Goal: Task Accomplishment & Management: Complete application form

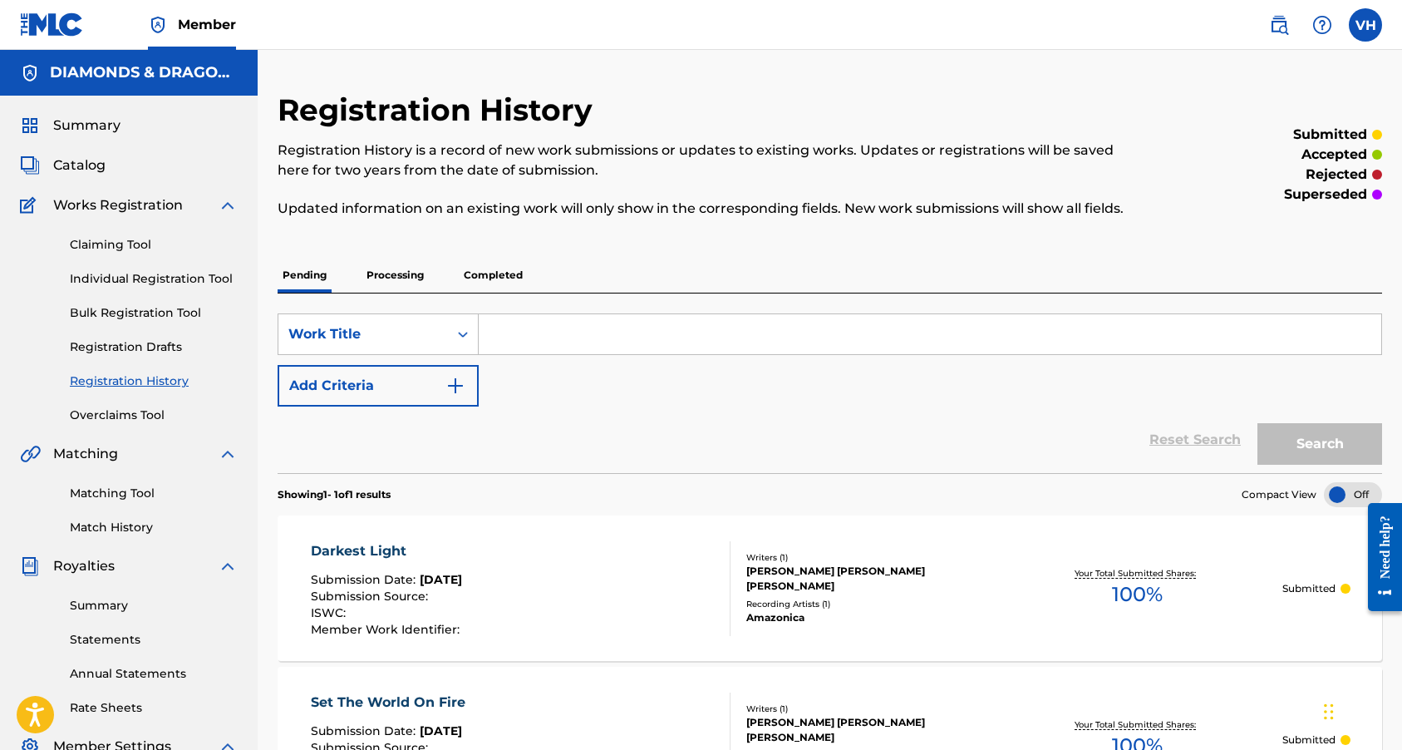
click at [154, 281] on link "Individual Registration Tool" at bounding box center [154, 278] width 168 height 17
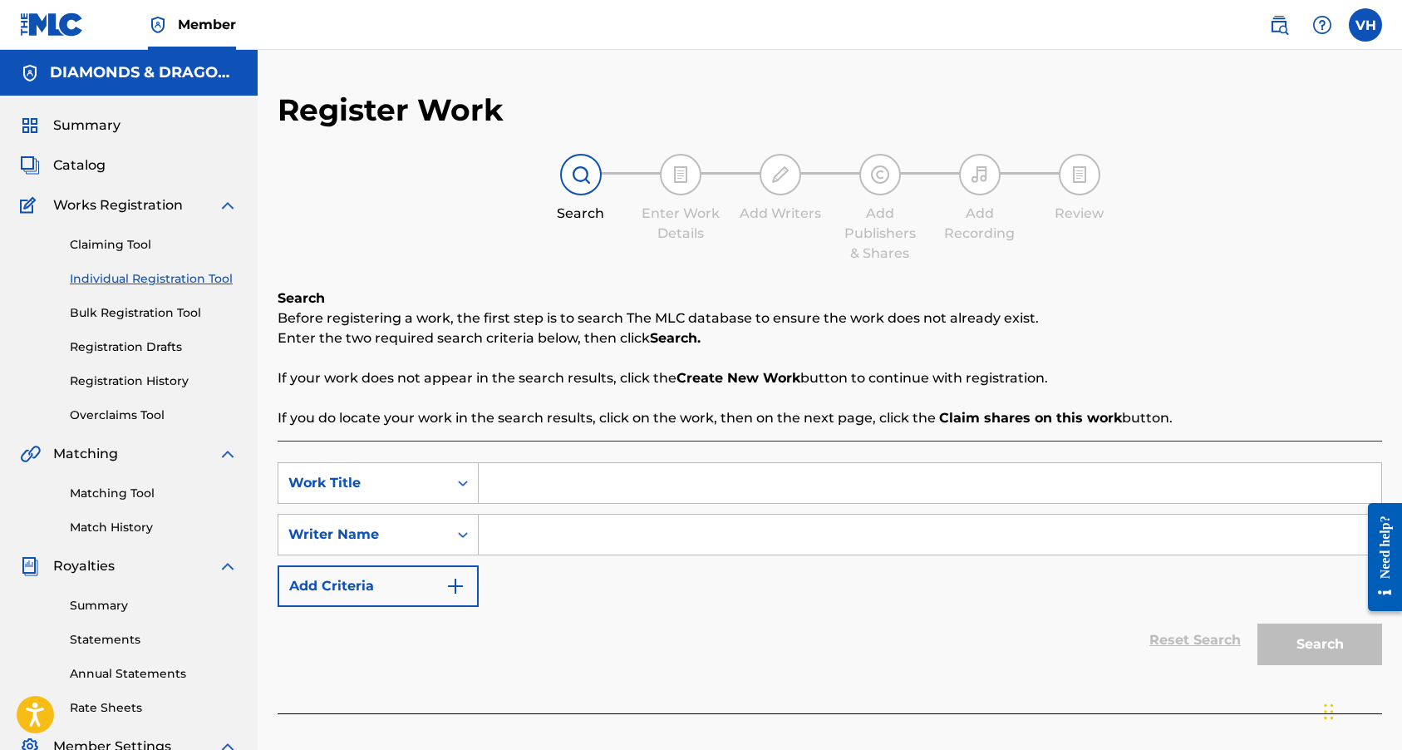
click at [529, 485] on input "Search Form" at bounding box center [930, 483] width 903 height 40
paste input "QZZ782542625"
type input "Q"
type input "[DEMOGRAPHIC_DATA] Make Me Feel Good (Like Drugs)"
click at [529, 537] on input "Search Form" at bounding box center [930, 534] width 903 height 40
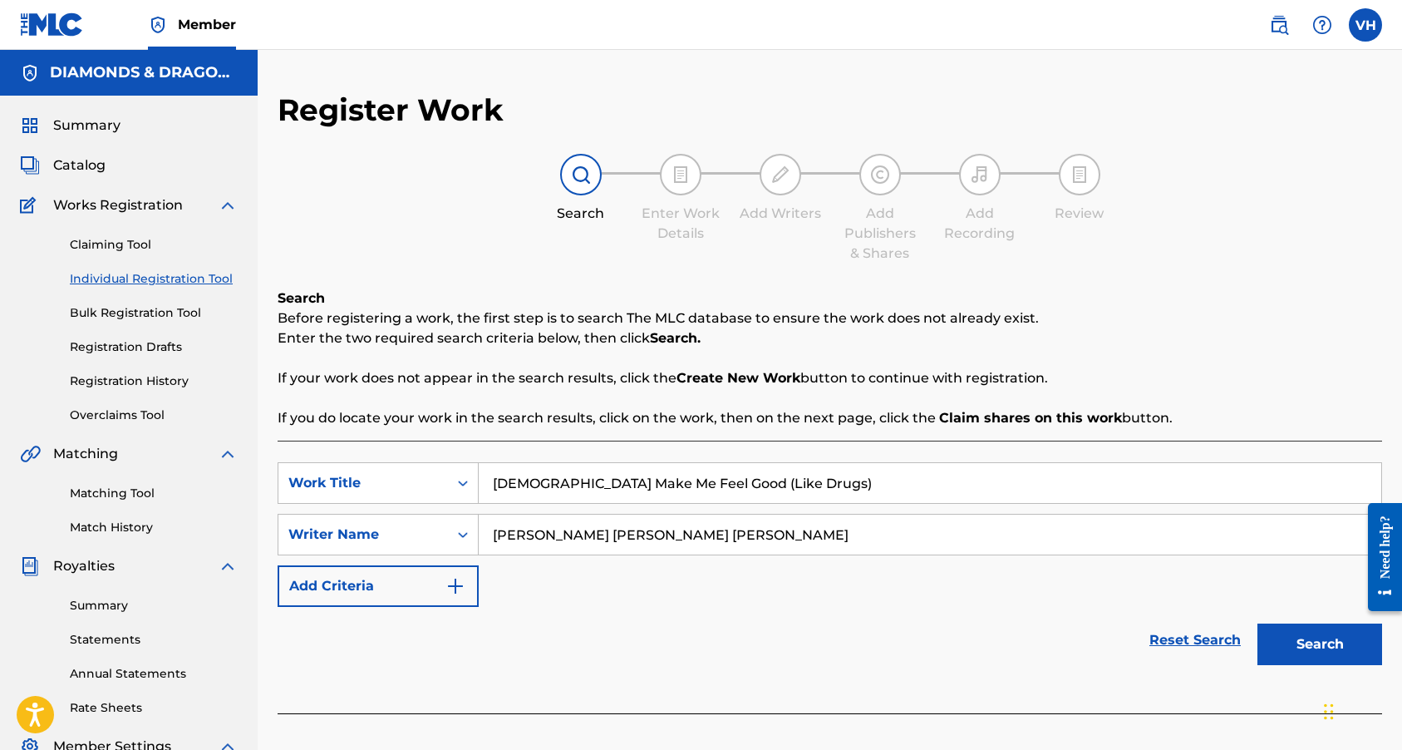
type input "[PERSON_NAME] [PERSON_NAME] [PERSON_NAME]"
click at [1297, 657] on button "Search" at bounding box center [1319, 644] width 125 height 42
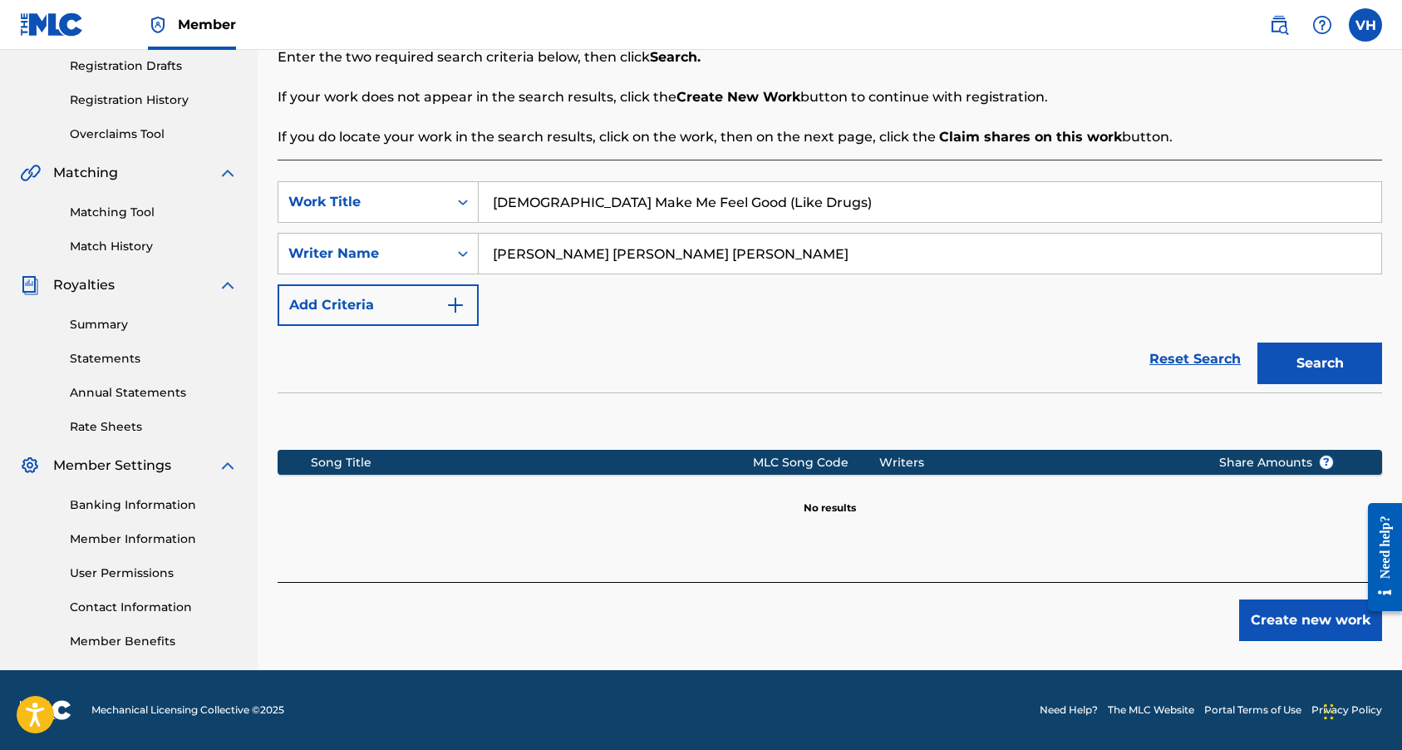
scroll to position [281, 0]
click at [1290, 634] on button "Create new work" at bounding box center [1310, 620] width 143 height 42
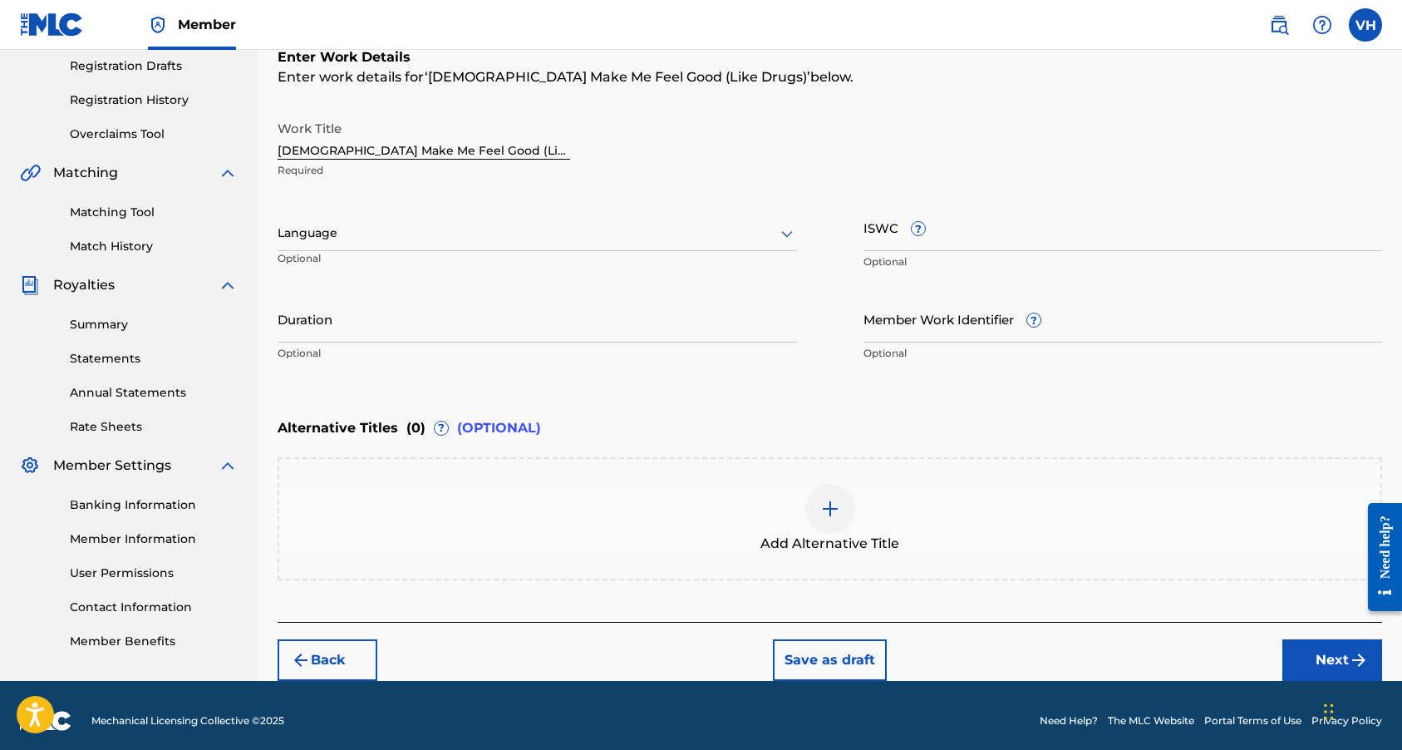
click at [574, 239] on div at bounding box center [537, 233] width 519 height 21
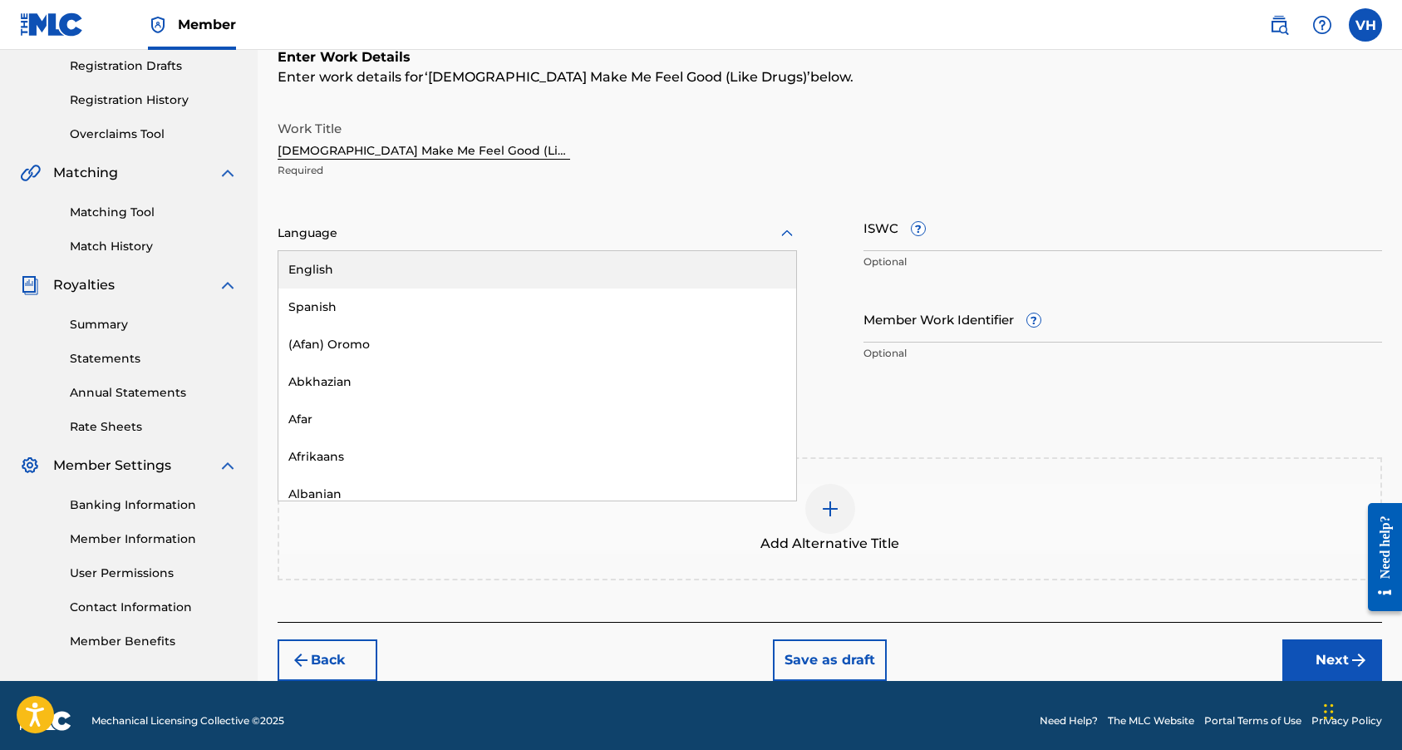
click at [535, 275] on div "English" at bounding box center [537, 269] width 518 height 37
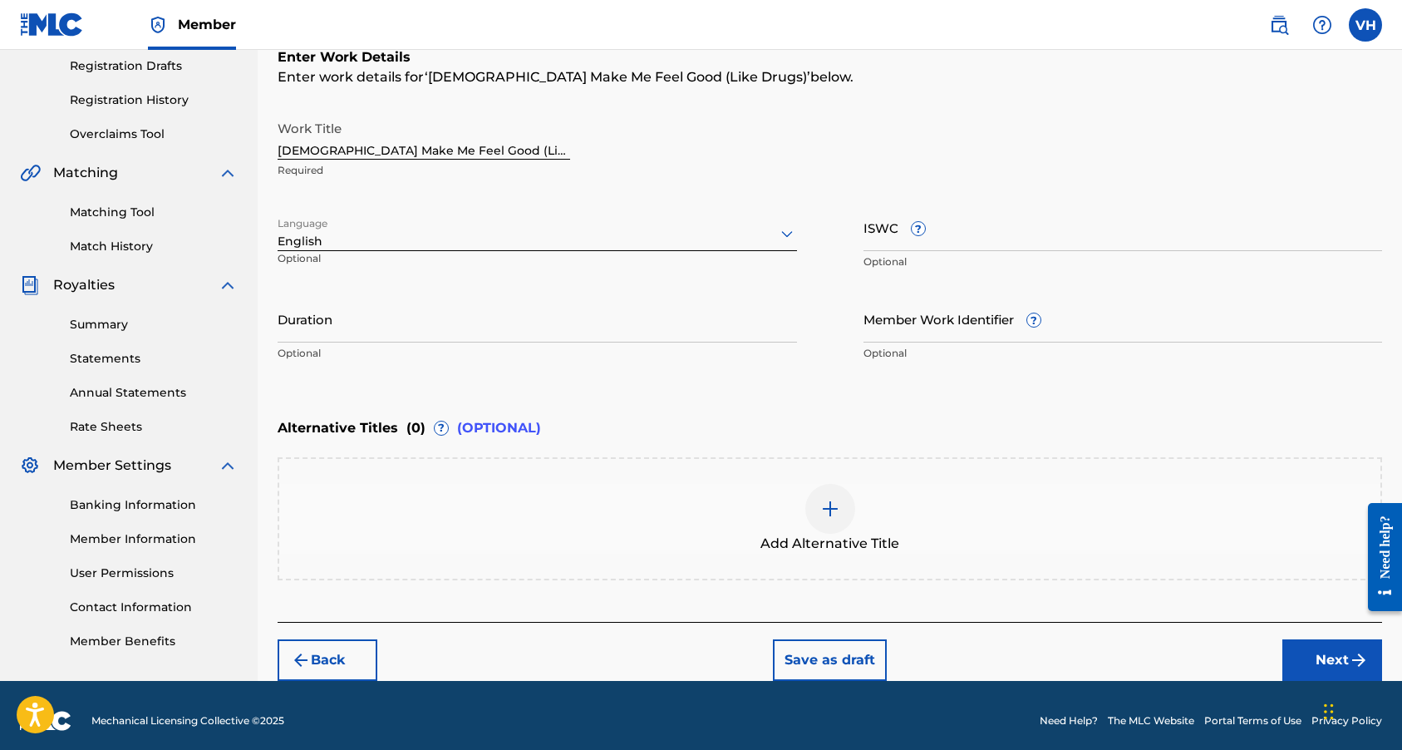
click at [536, 323] on input "Duration" at bounding box center [537, 318] width 519 height 47
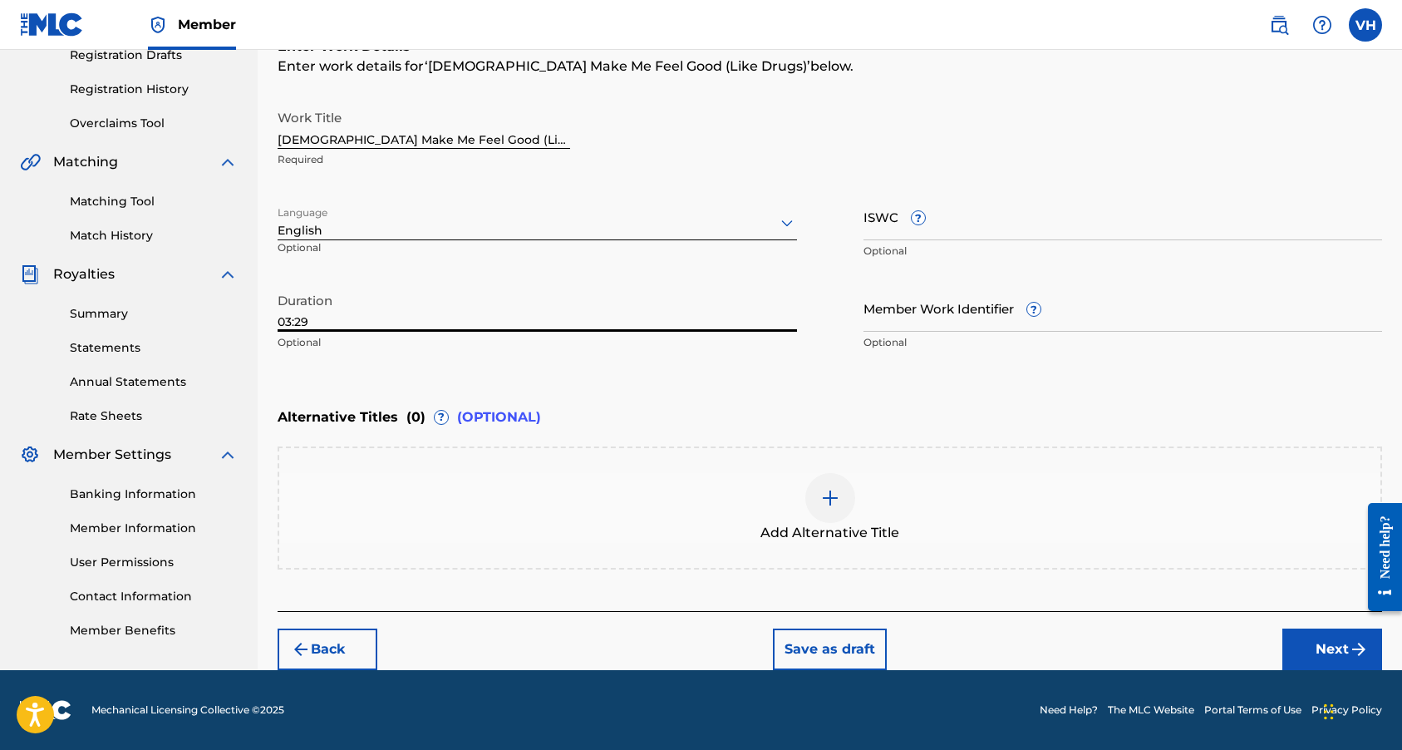
scroll to position [292, 0]
type input "03:29"
click at [1296, 645] on button "Next" at bounding box center [1332, 649] width 100 height 42
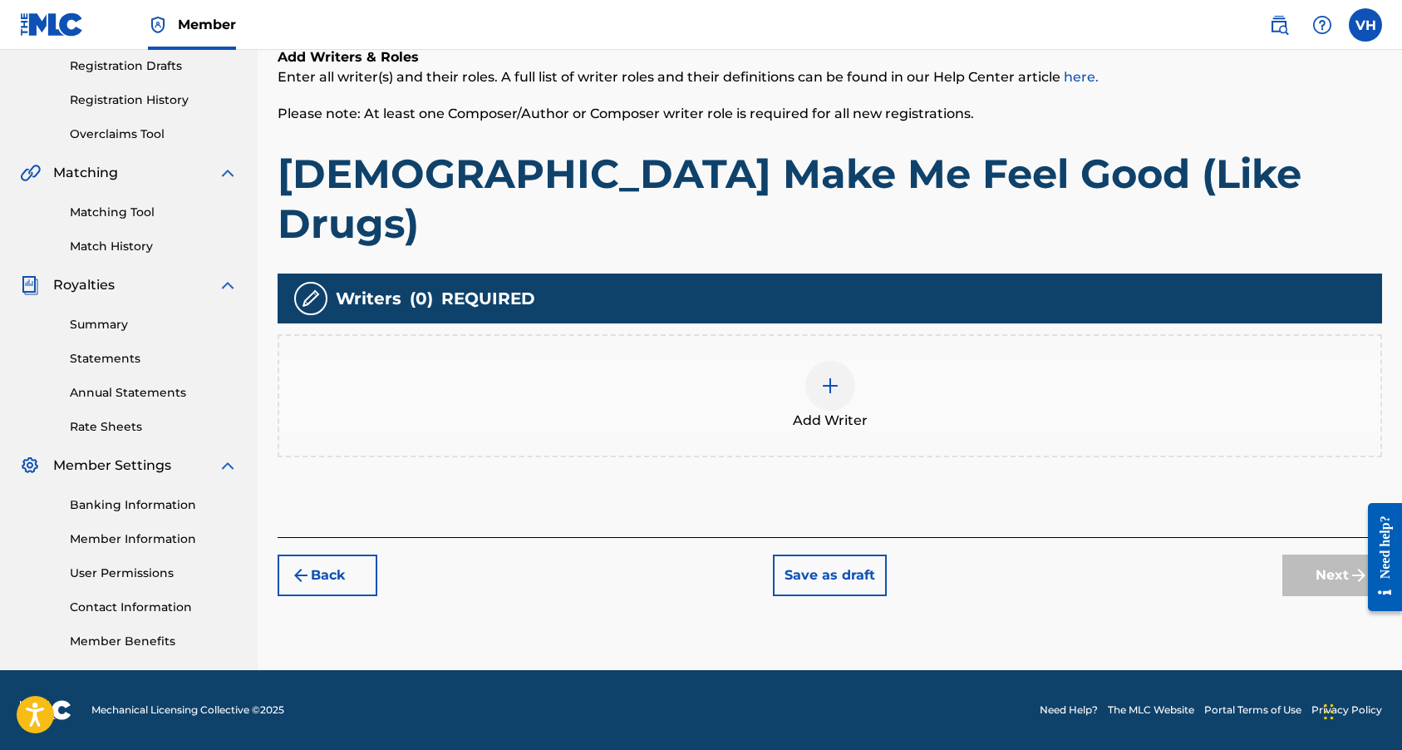
click at [817, 361] on div at bounding box center [830, 386] width 50 height 50
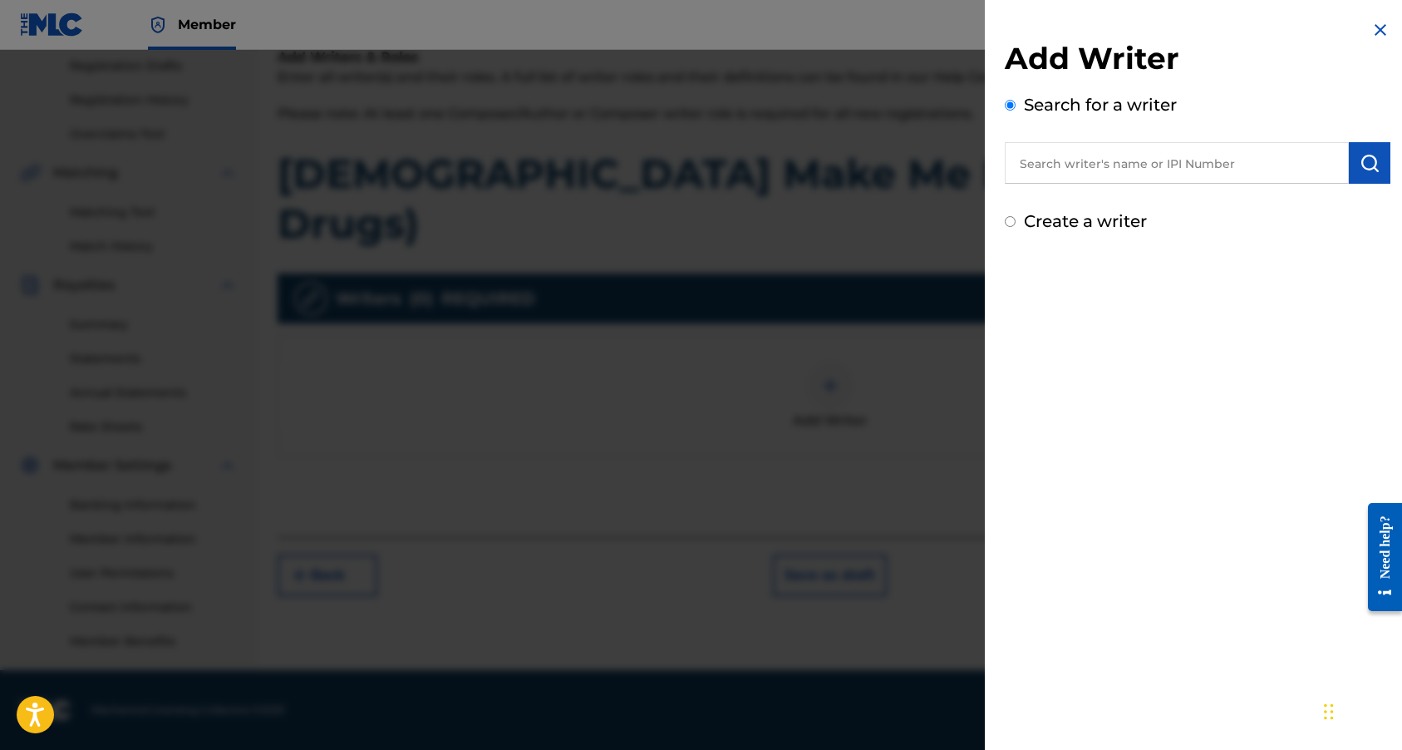
click at [1091, 154] on input "text" at bounding box center [1177, 163] width 344 height 42
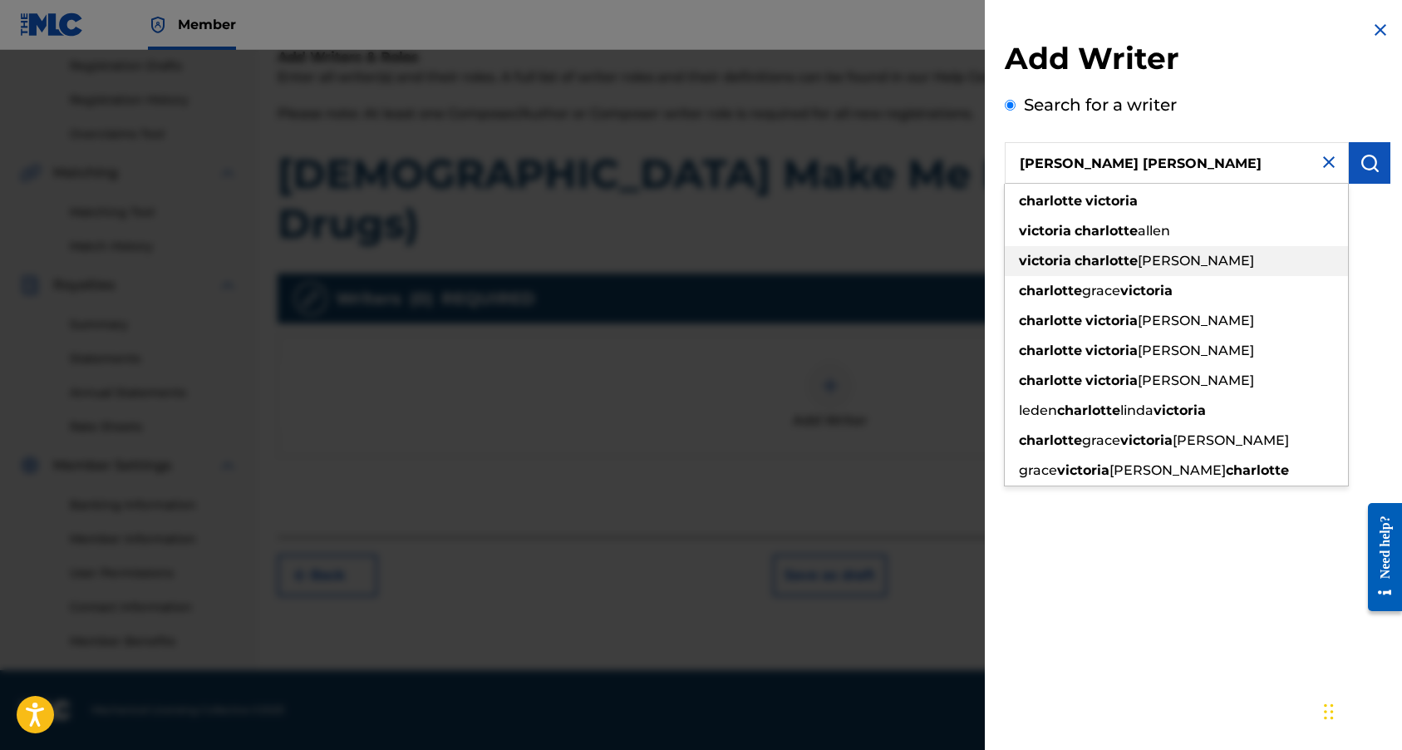
click at [1128, 254] on strong "charlotte" at bounding box center [1106, 261] width 63 height 16
type input "[PERSON_NAME] [PERSON_NAME] [PERSON_NAME]"
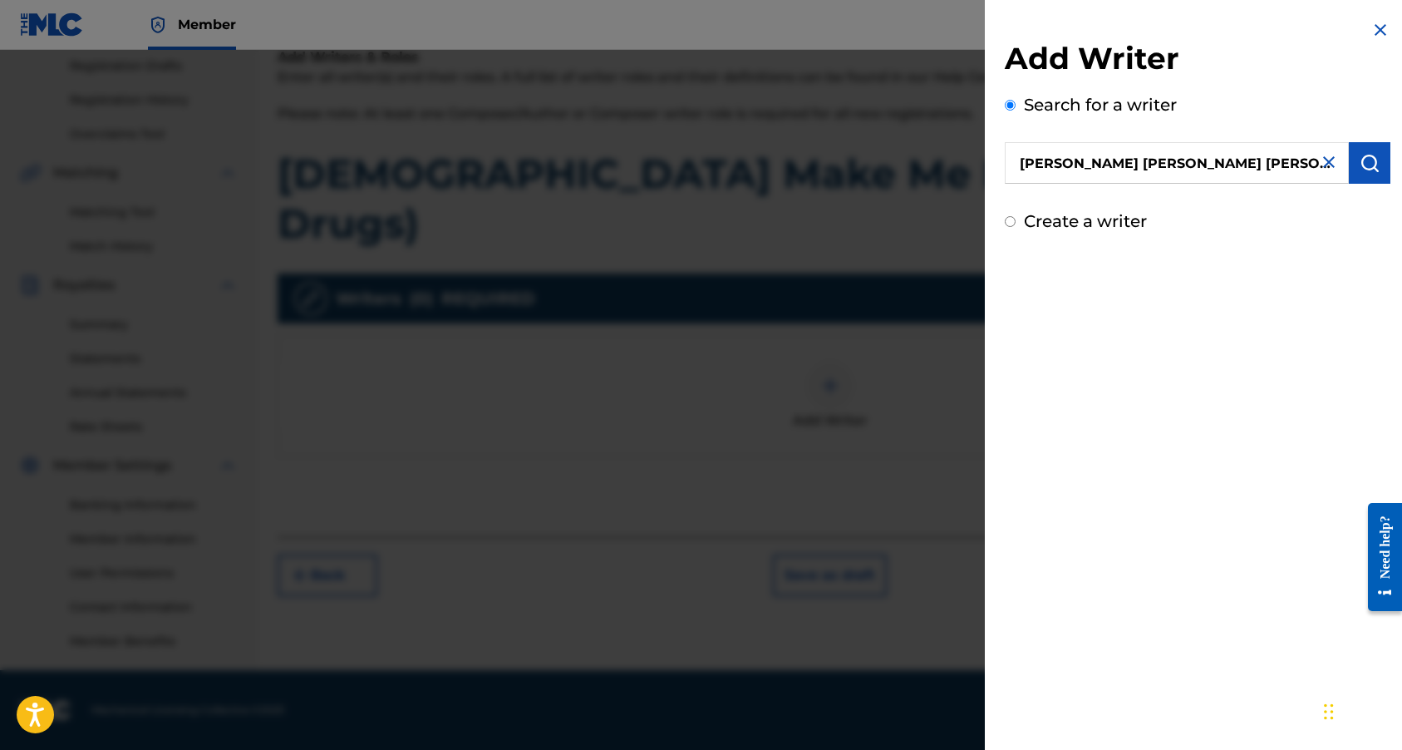
click at [1365, 161] on img "submit" at bounding box center [1370, 163] width 20 height 20
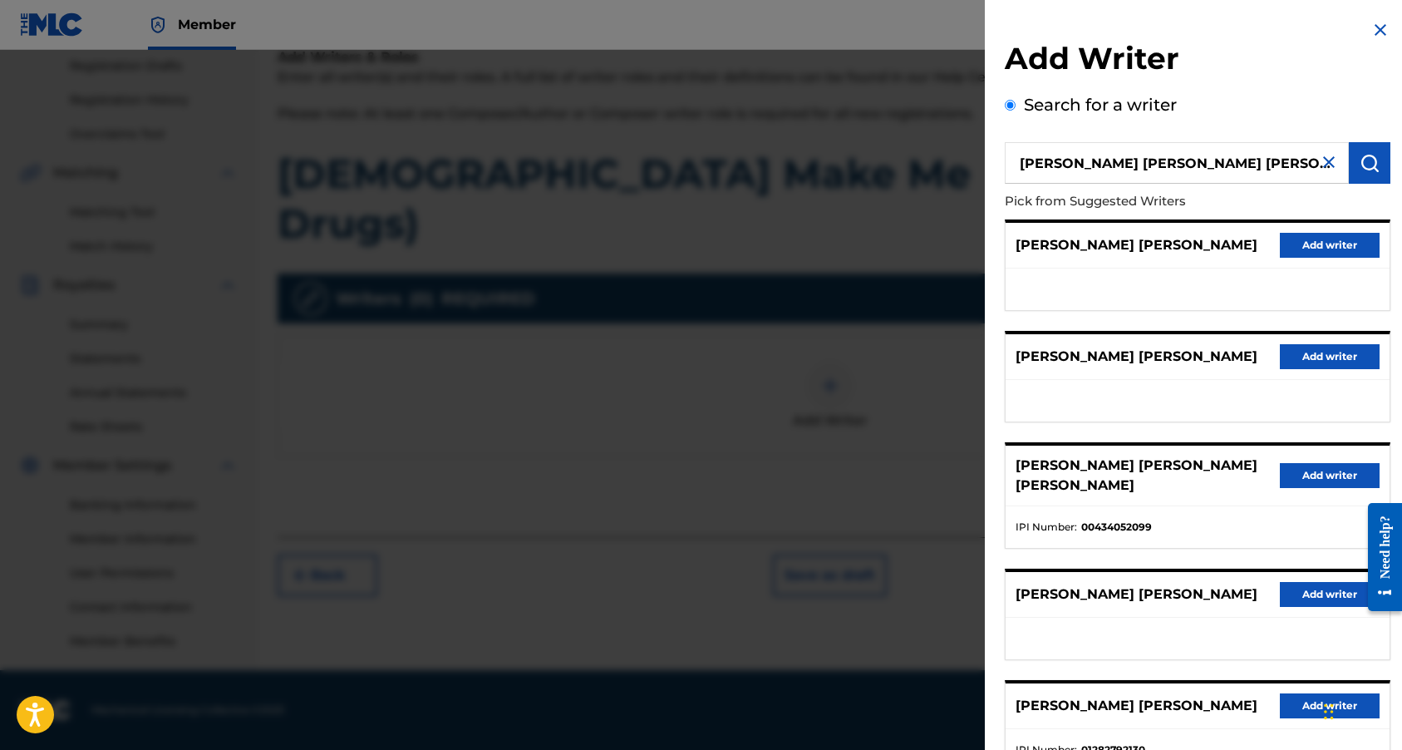
click at [1288, 475] on button "Add writer" at bounding box center [1330, 475] width 100 height 25
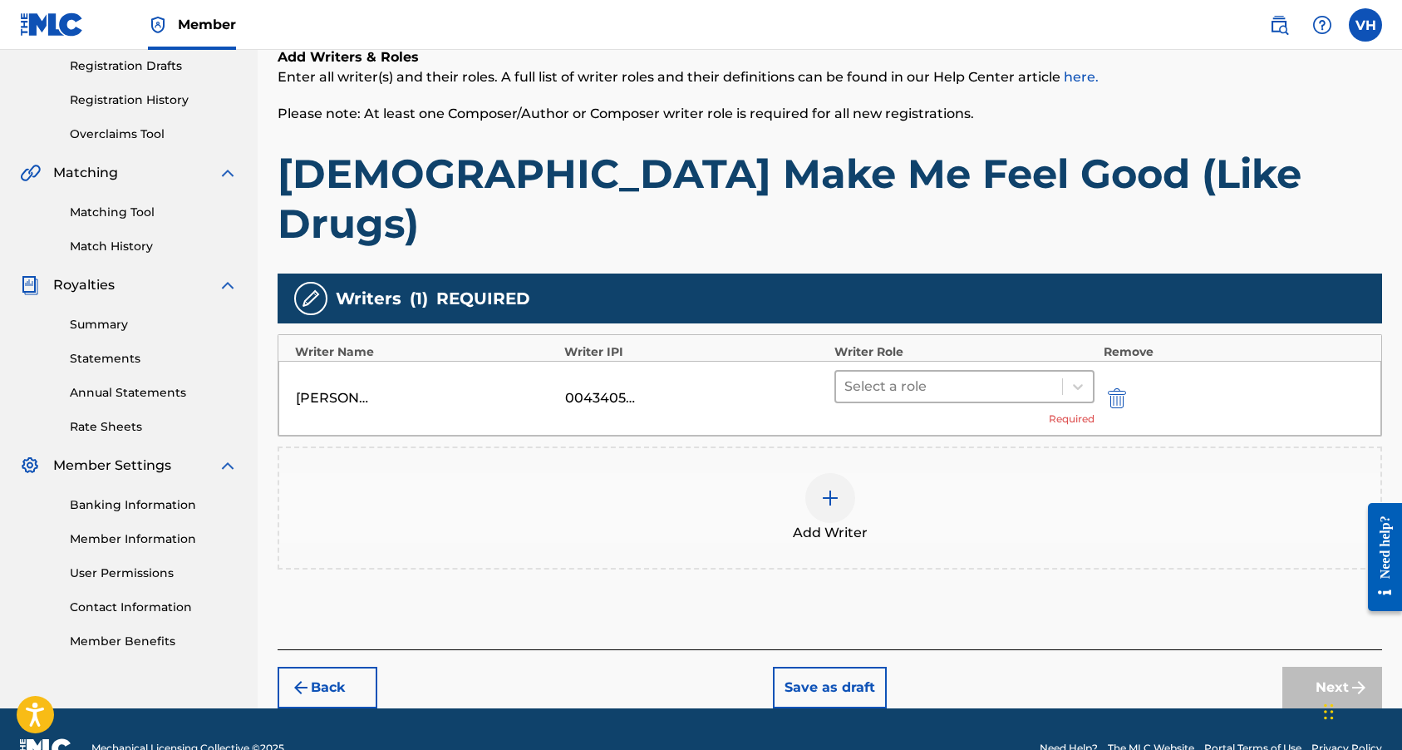
click at [1018, 375] on div at bounding box center [949, 386] width 210 height 23
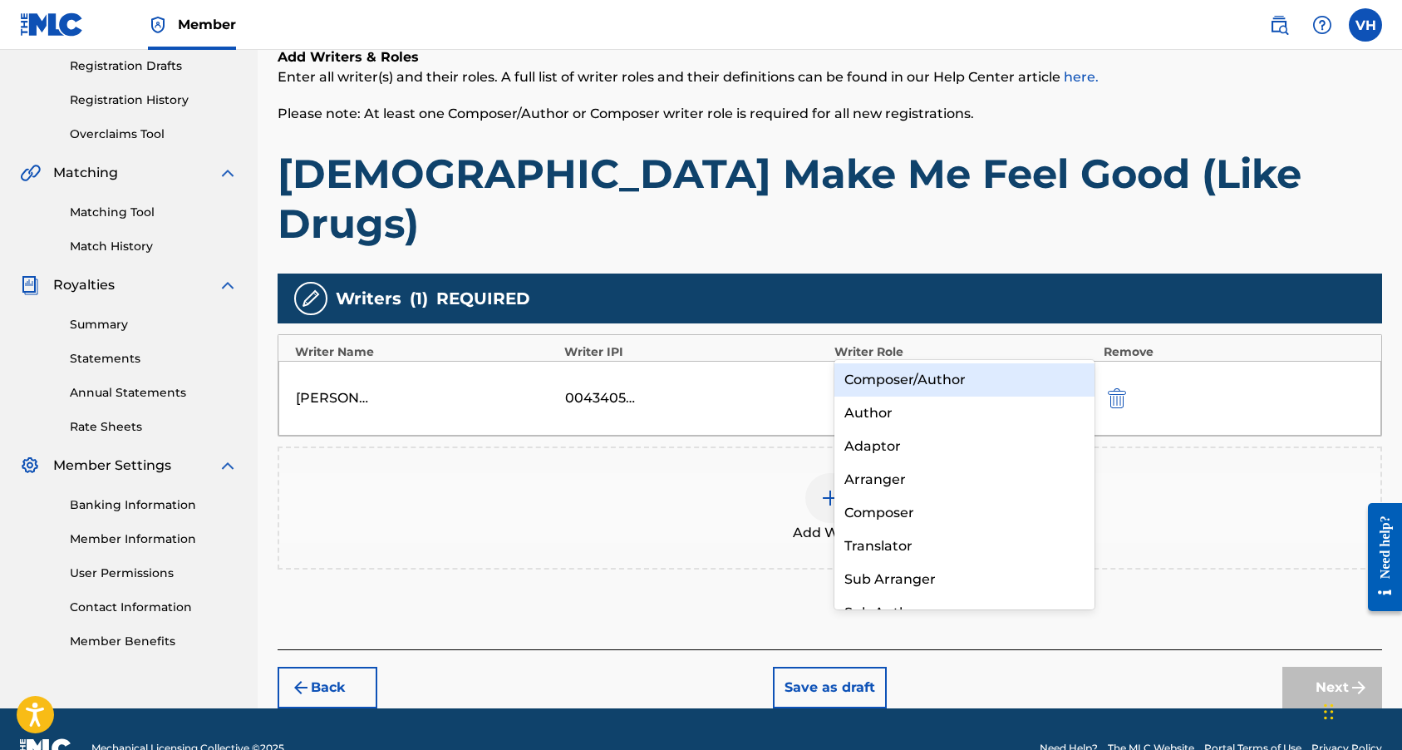
click at [986, 379] on div "Composer/Author" at bounding box center [964, 379] width 261 height 33
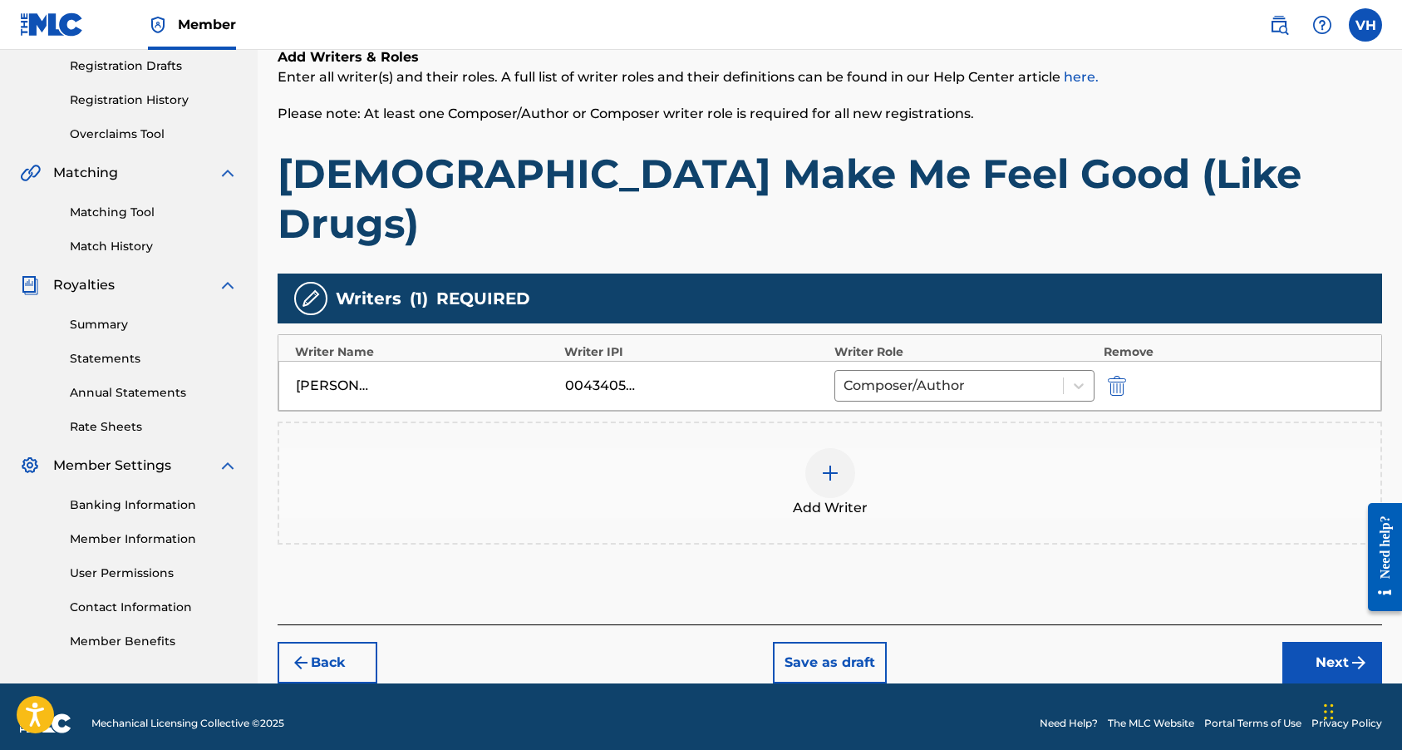
click at [830, 463] on img at bounding box center [830, 473] width 20 height 20
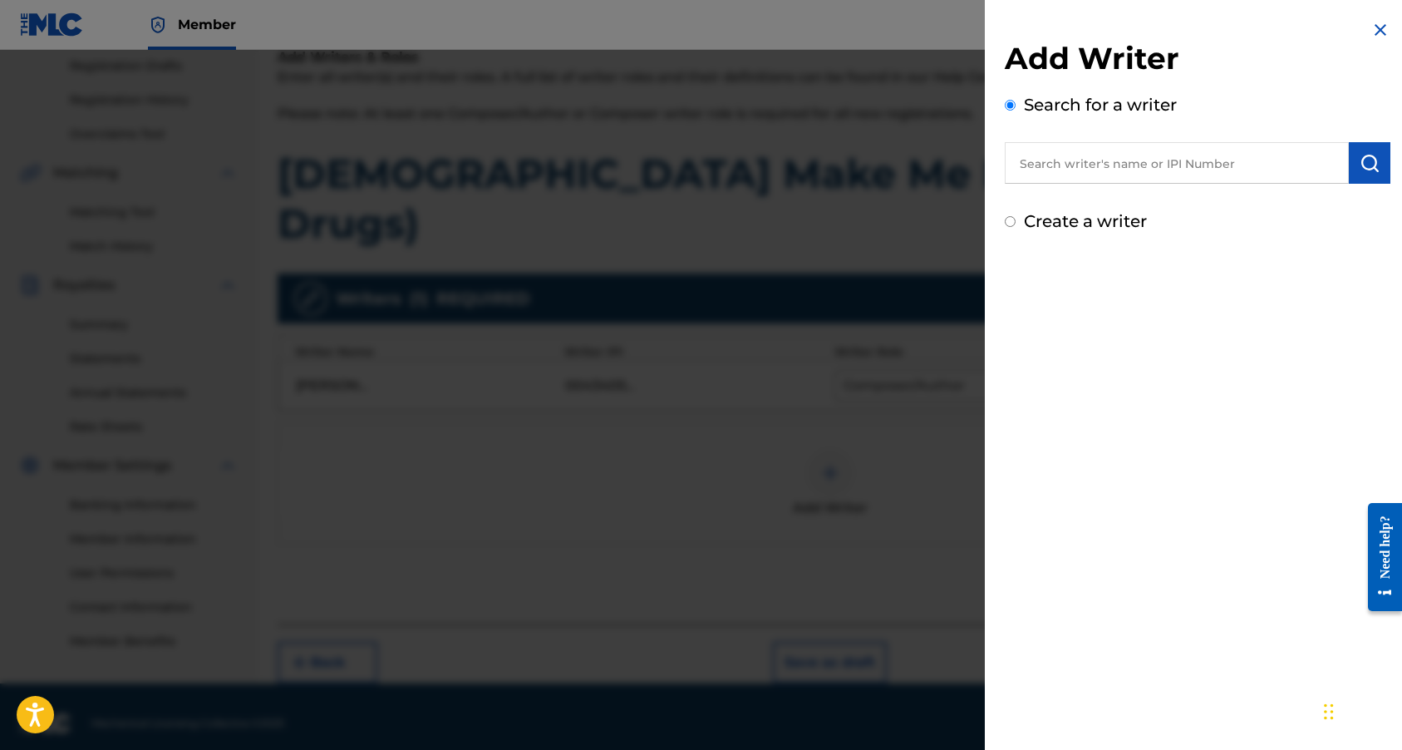
click at [1139, 165] on input "text" at bounding box center [1177, 163] width 344 height 42
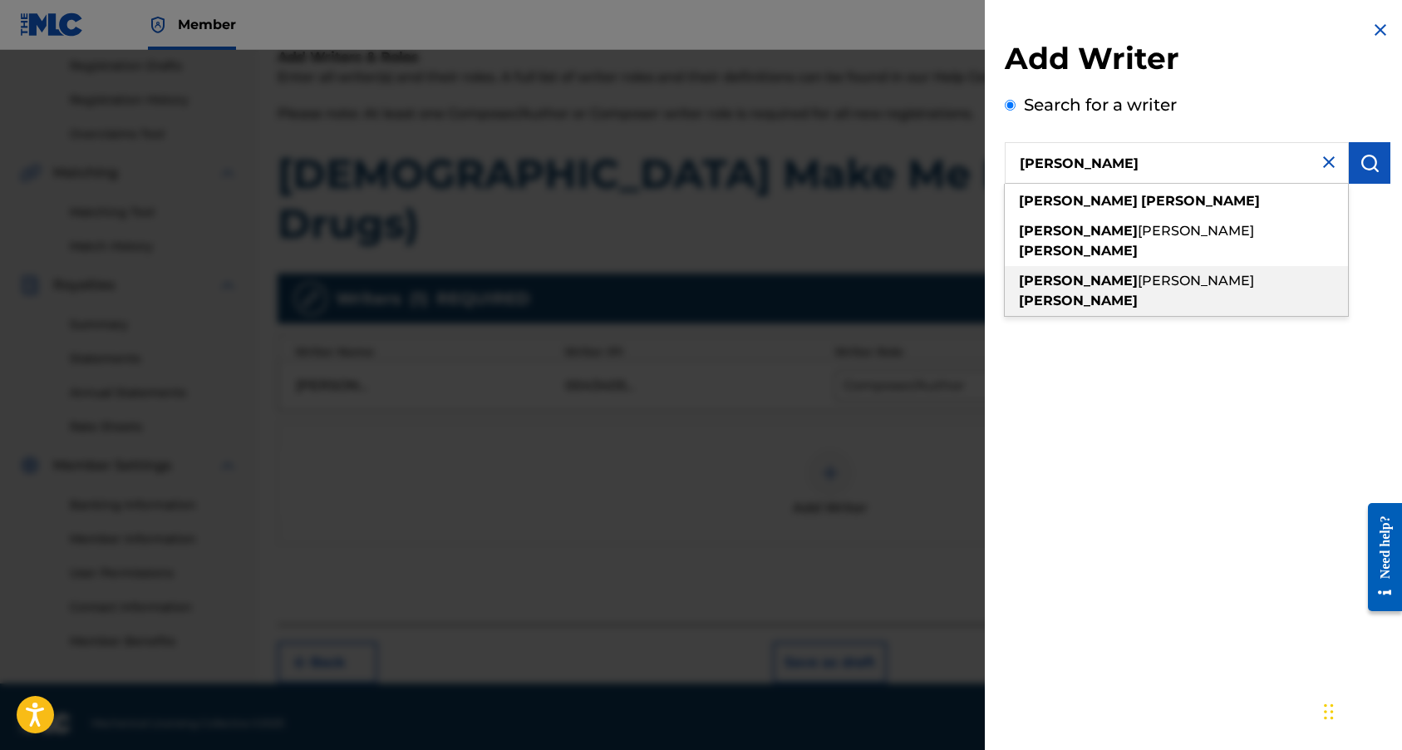
drag, startPoint x: 1149, startPoint y: 176, endPoint x: 1151, endPoint y: 258, distance: 81.5
click at [1138, 293] on strong "[PERSON_NAME]" at bounding box center [1078, 301] width 119 height 16
type input "[PERSON_NAME] [PERSON_NAME]"
click at [1138, 293] on strong "[PERSON_NAME]" at bounding box center [1078, 301] width 119 height 16
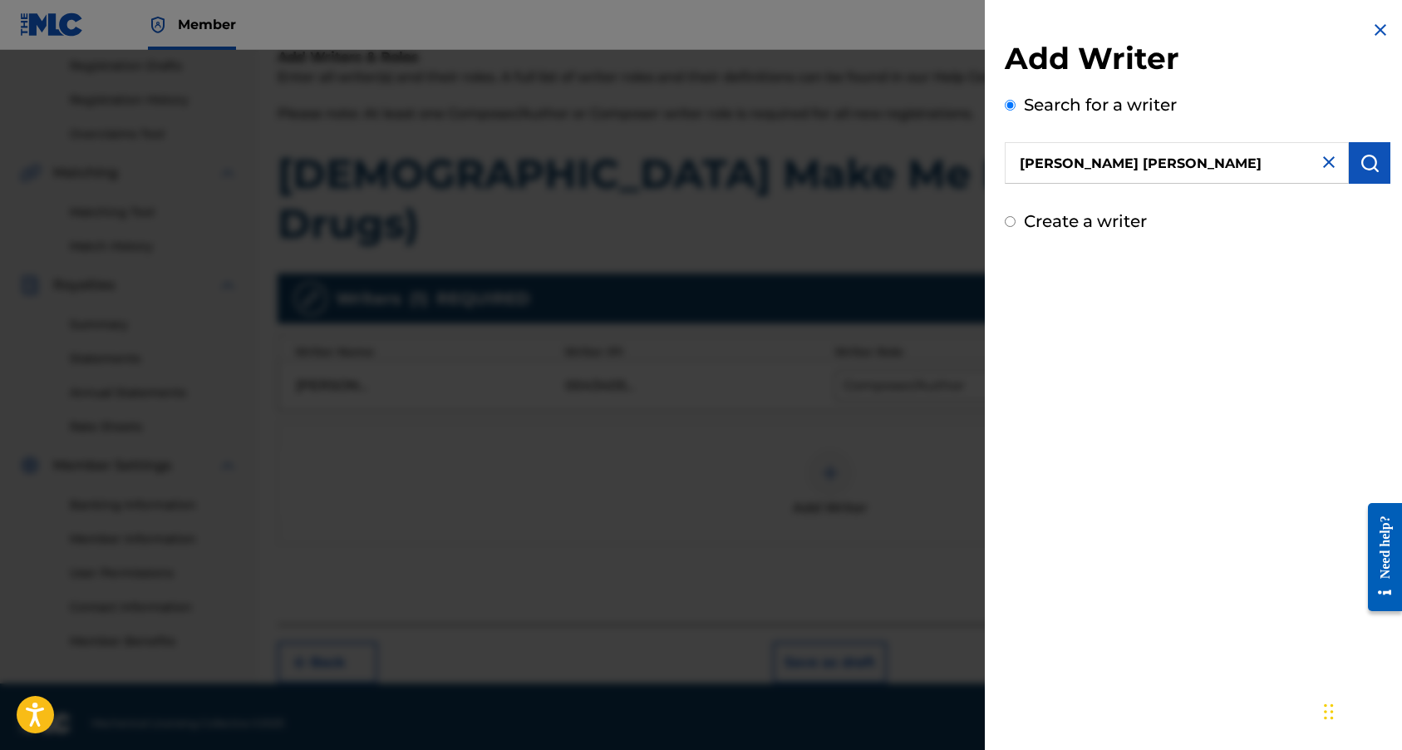
drag, startPoint x: 1144, startPoint y: 263, endPoint x: 1364, endPoint y: 165, distance: 240.7
click at [1364, 165] on img "submit" at bounding box center [1370, 163] width 20 height 20
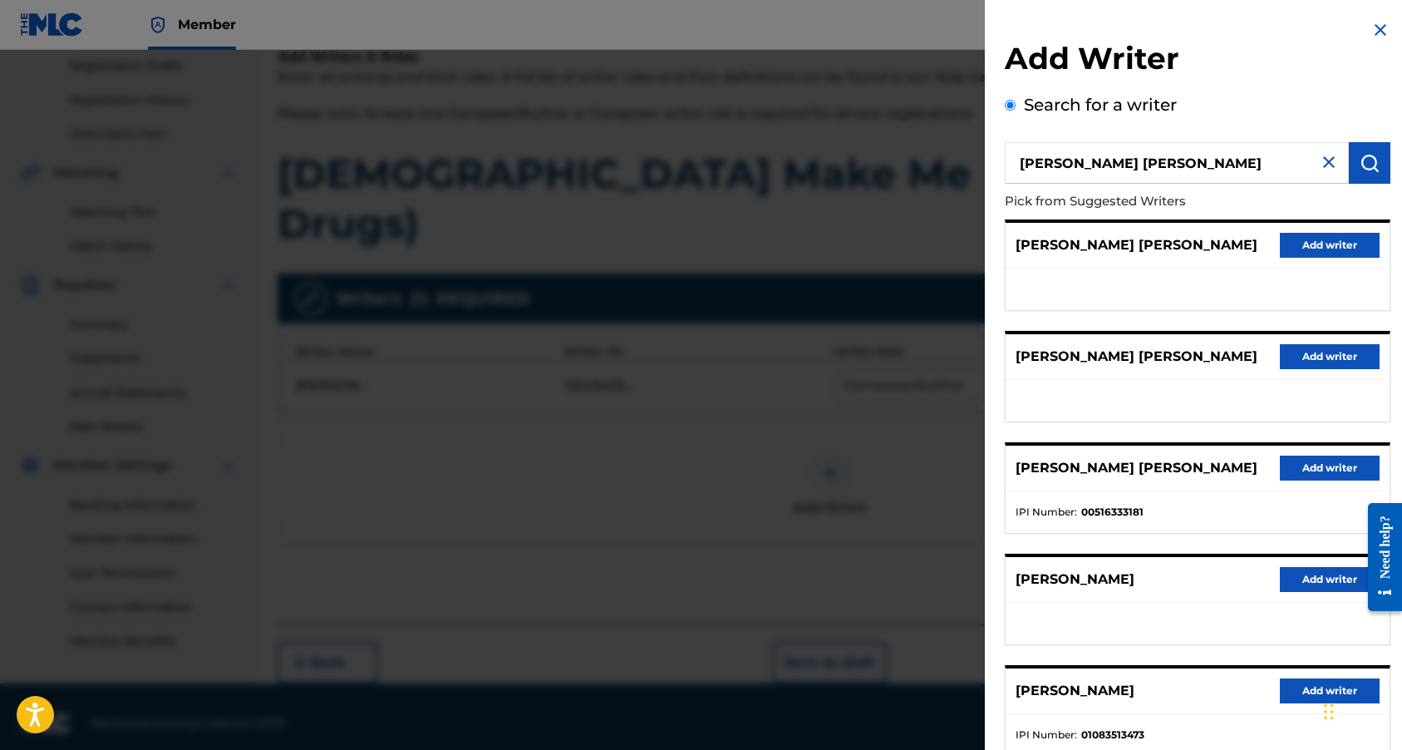
click at [1305, 245] on button "Add writer" at bounding box center [1330, 245] width 100 height 25
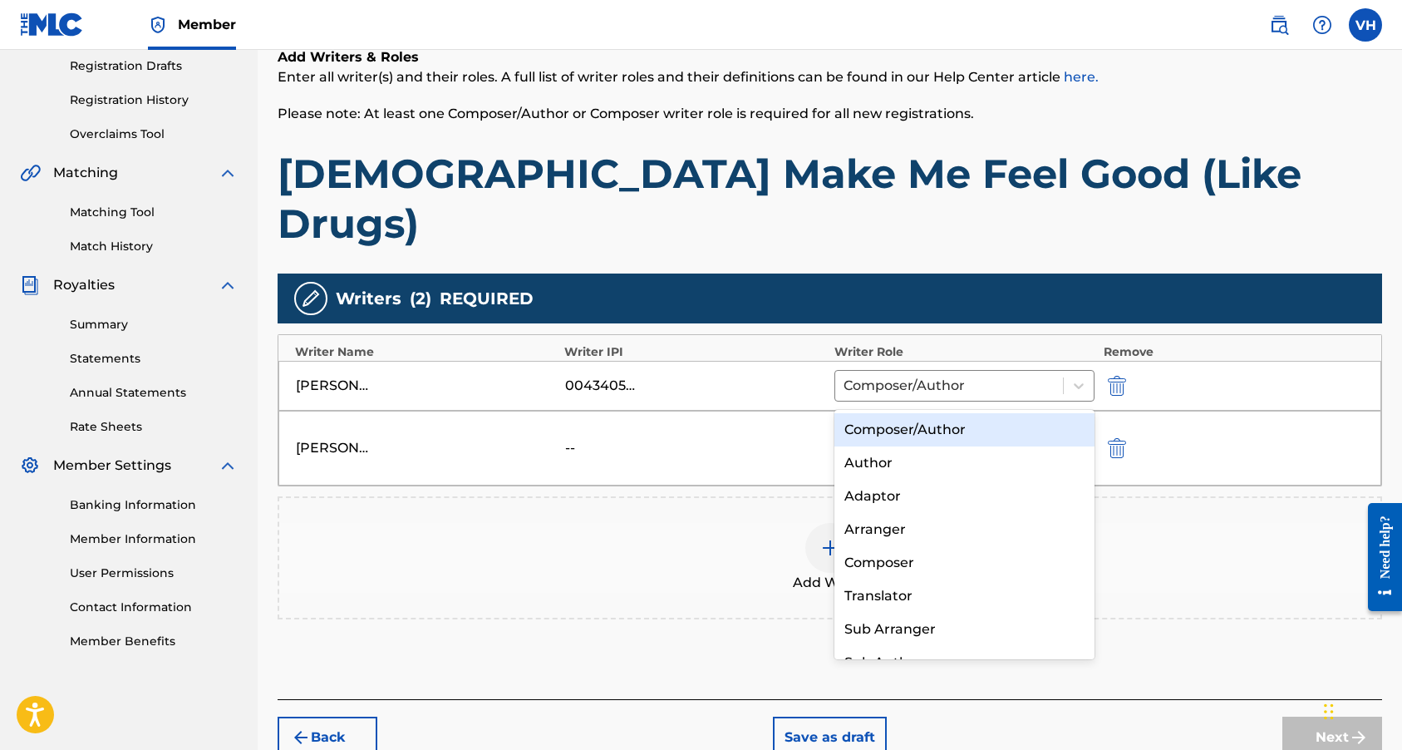
click at [981, 425] on div at bounding box center [949, 436] width 210 height 23
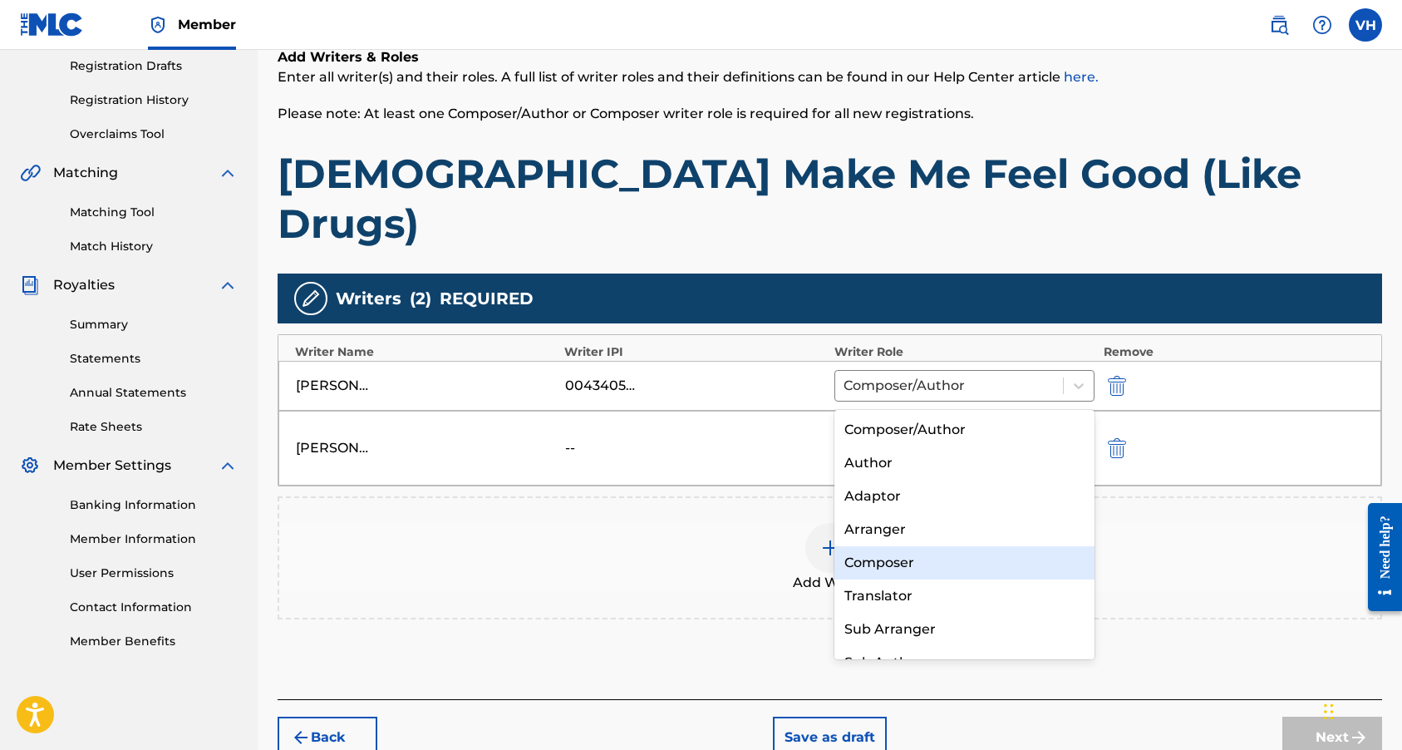
click at [905, 556] on div "Composer" at bounding box center [964, 562] width 261 height 33
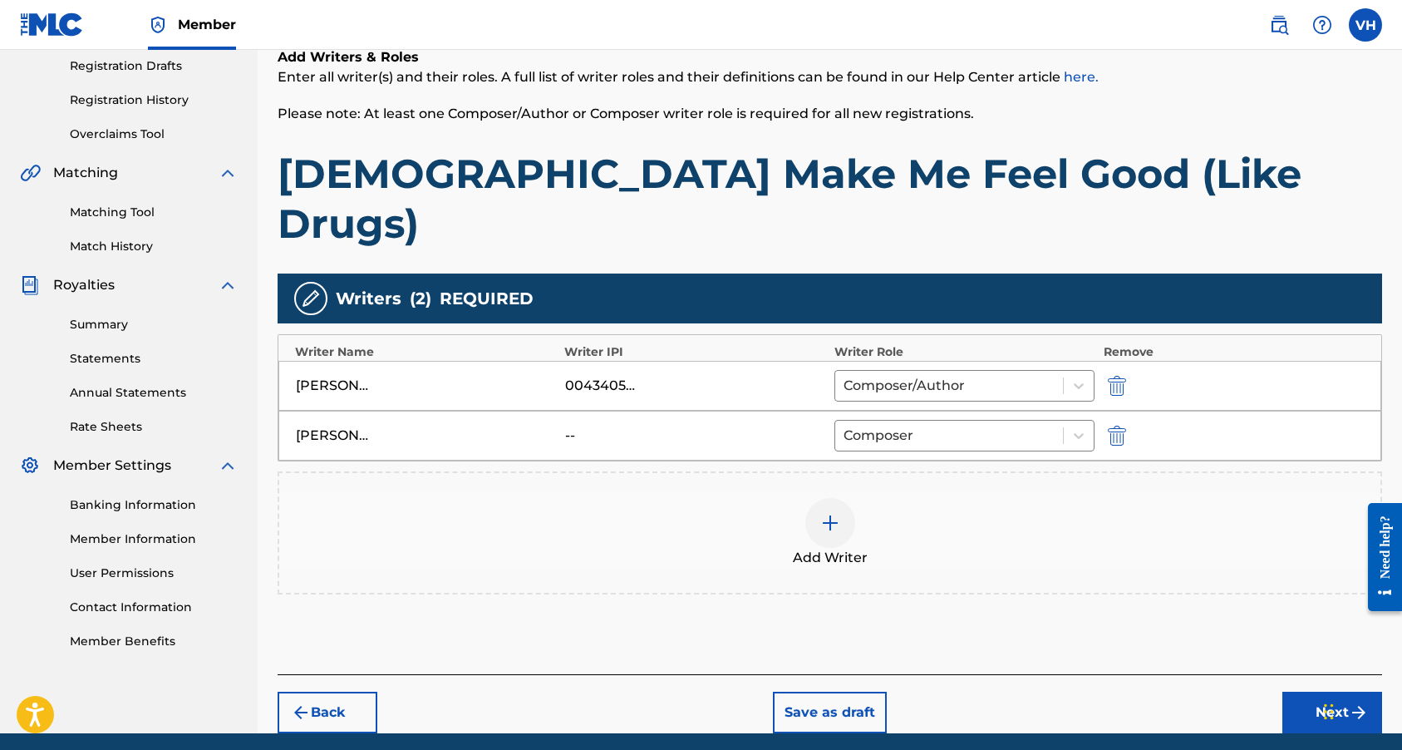
click at [1308, 691] on button "Next" at bounding box center [1332, 712] width 100 height 42
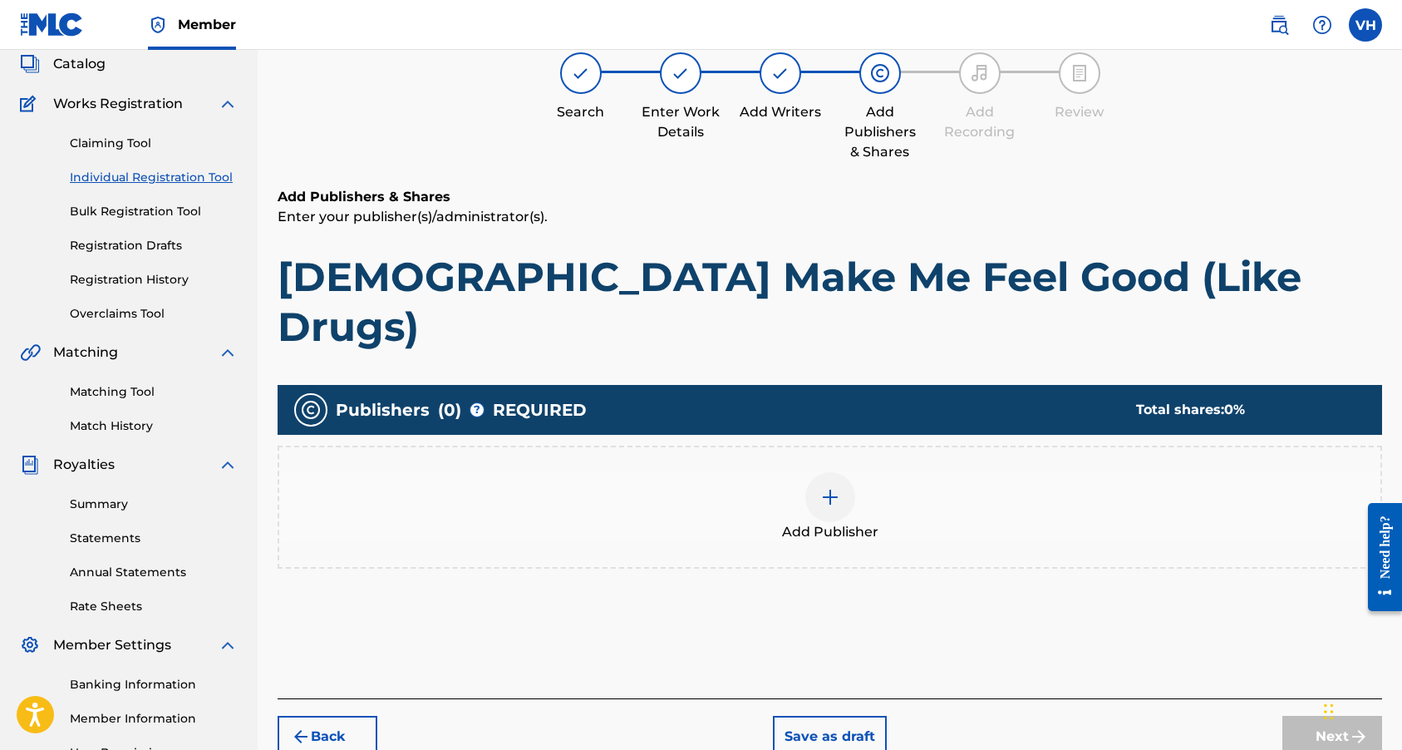
scroll to position [75, 0]
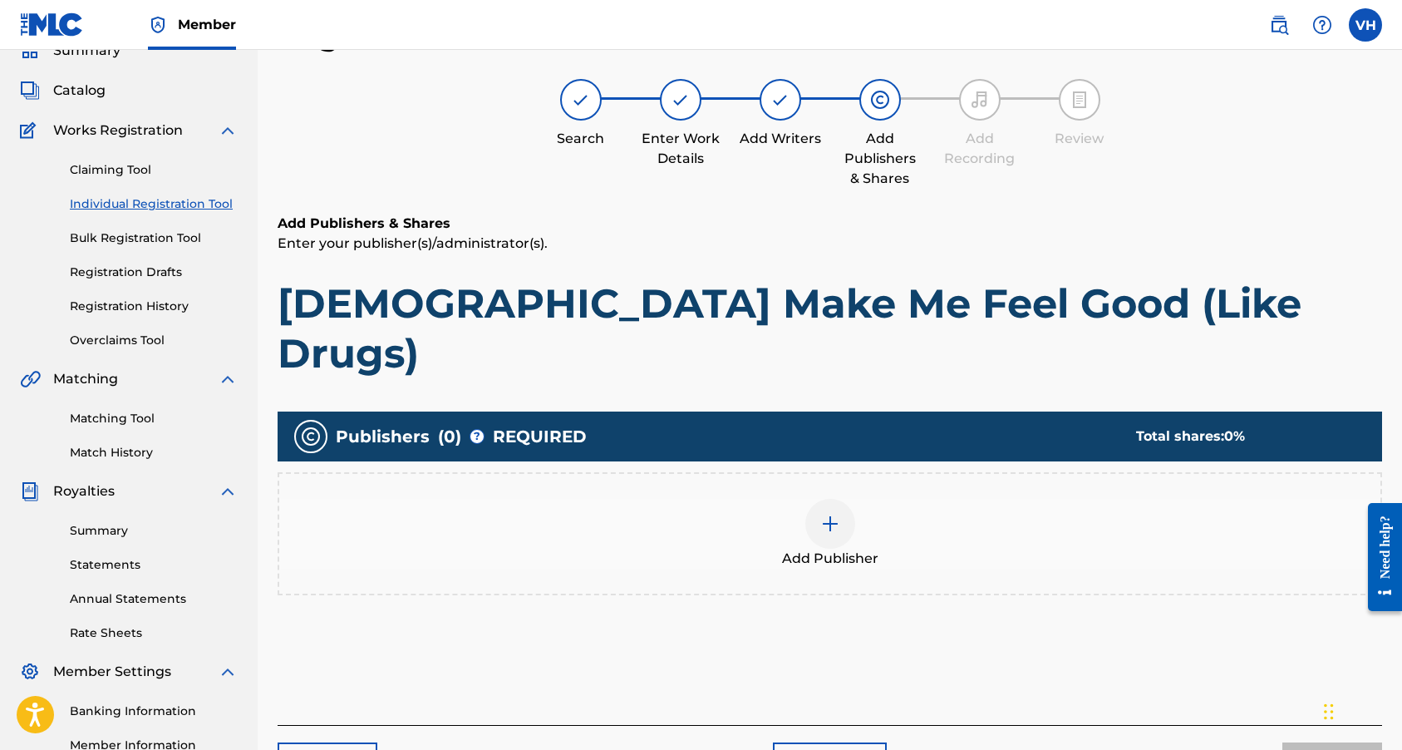
click at [830, 514] on img at bounding box center [830, 524] width 20 height 20
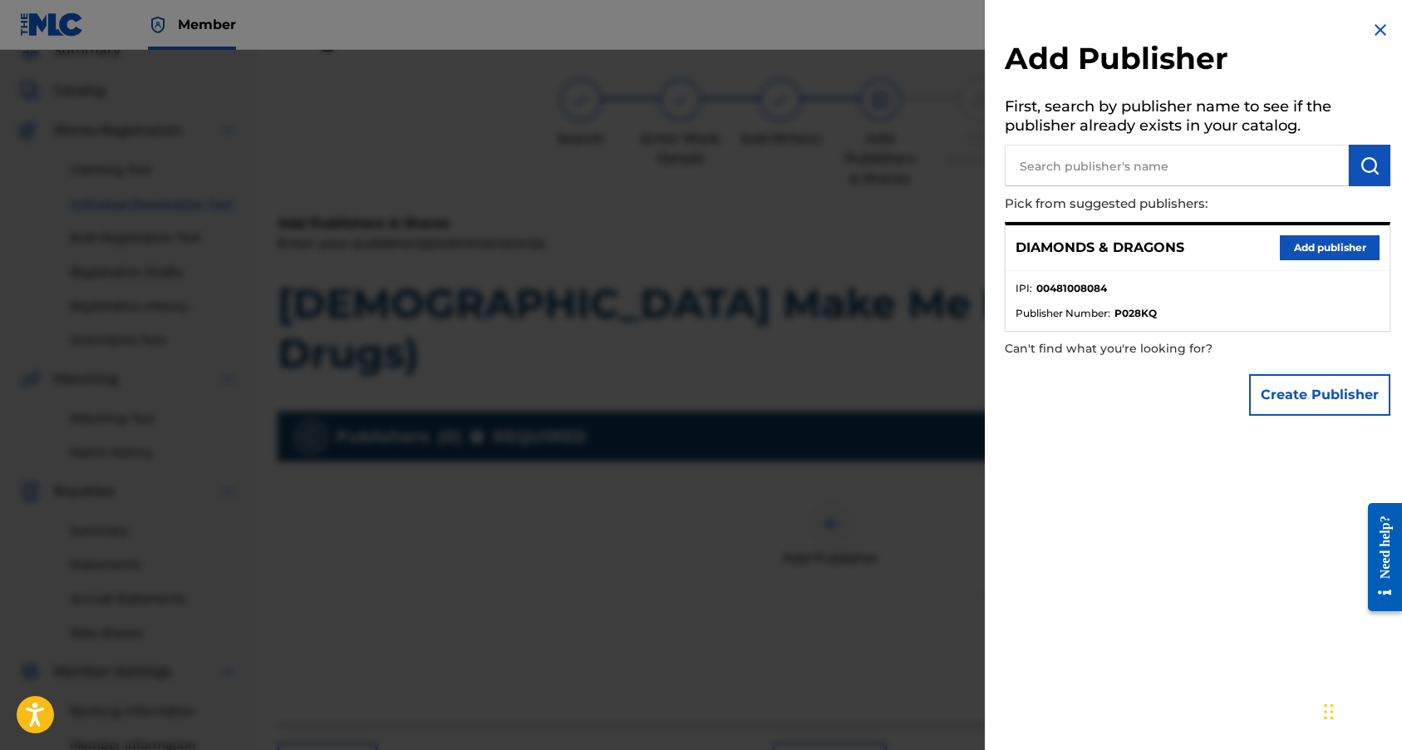
click at [1304, 244] on button "Add publisher" at bounding box center [1330, 247] width 100 height 25
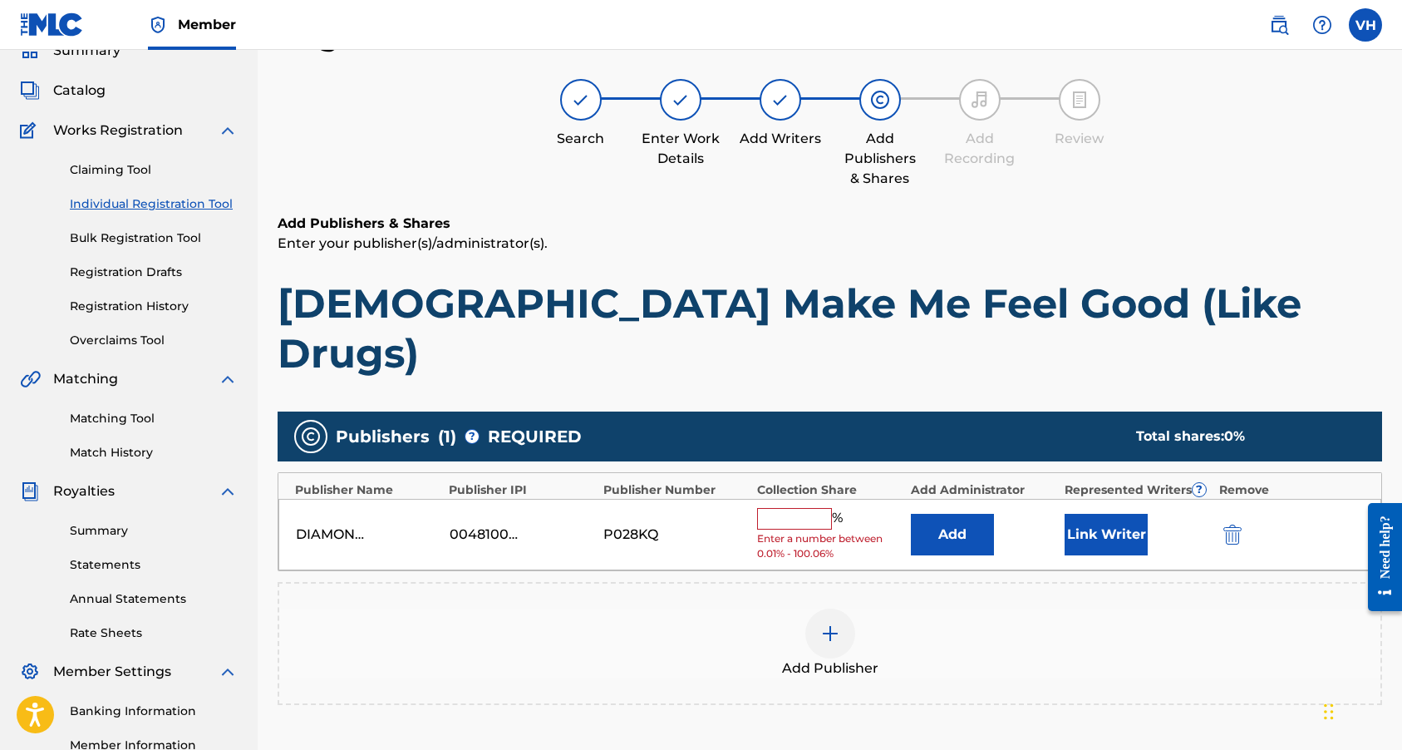
click at [827, 508] on input "text" at bounding box center [794, 519] width 75 height 22
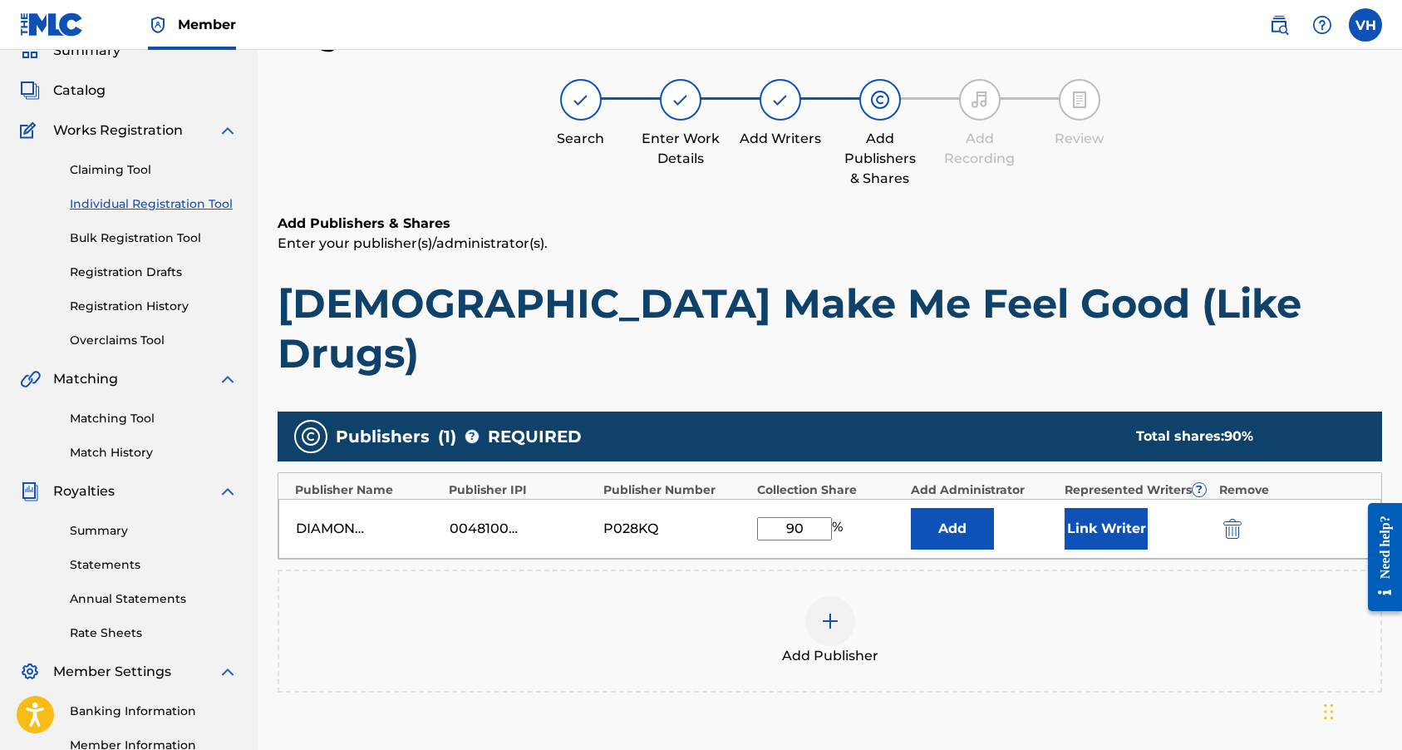
type input "90"
click at [1122, 508] on button "Link Writer" at bounding box center [1106, 529] width 83 height 42
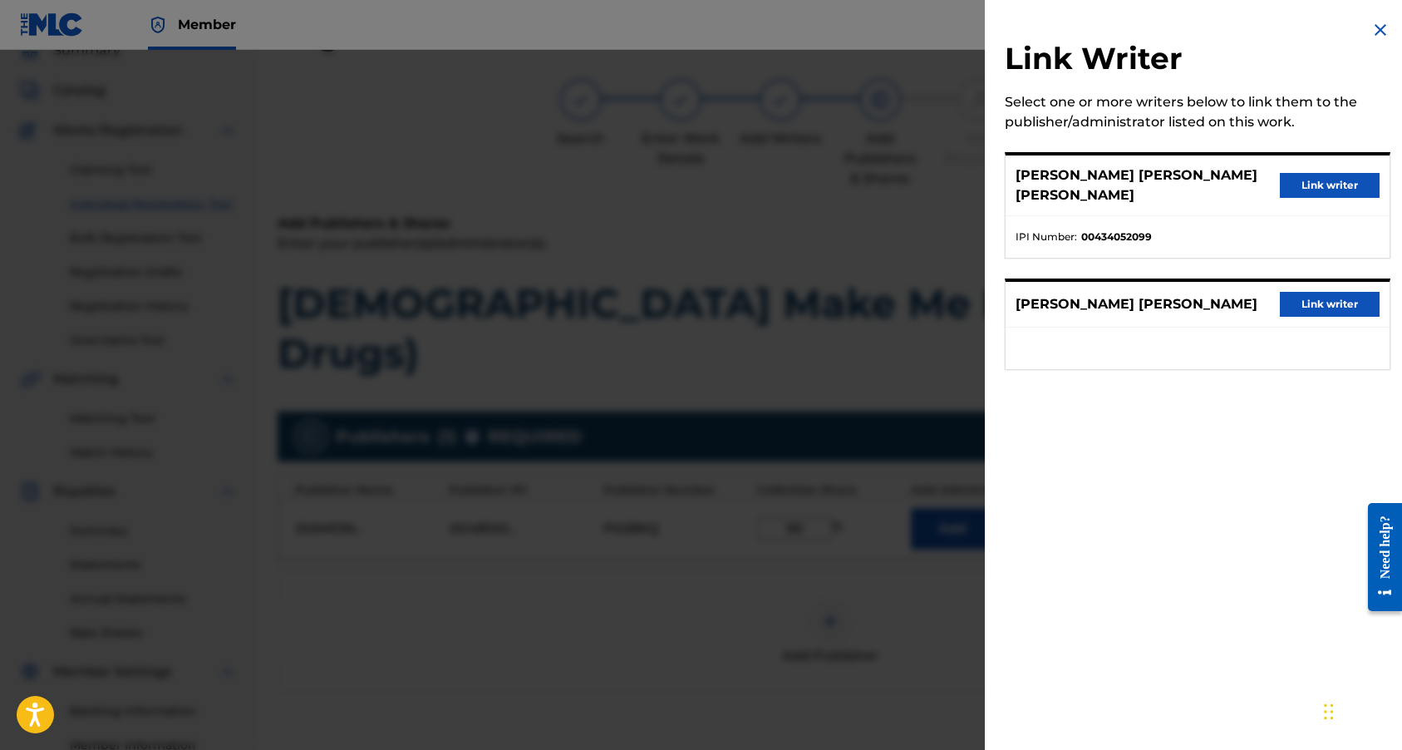
click at [1316, 184] on button "Link writer" at bounding box center [1330, 185] width 100 height 25
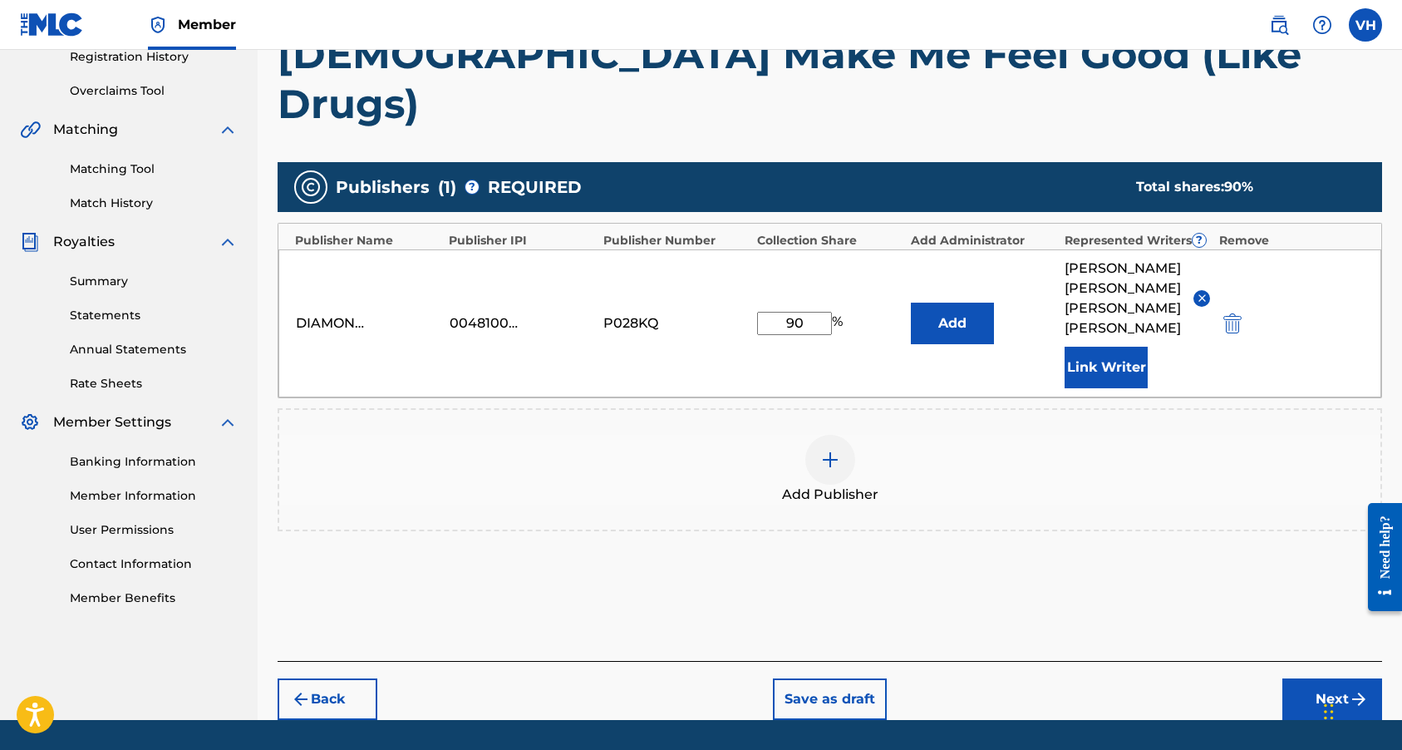
click at [1318, 678] on button "Next" at bounding box center [1332, 699] width 100 height 42
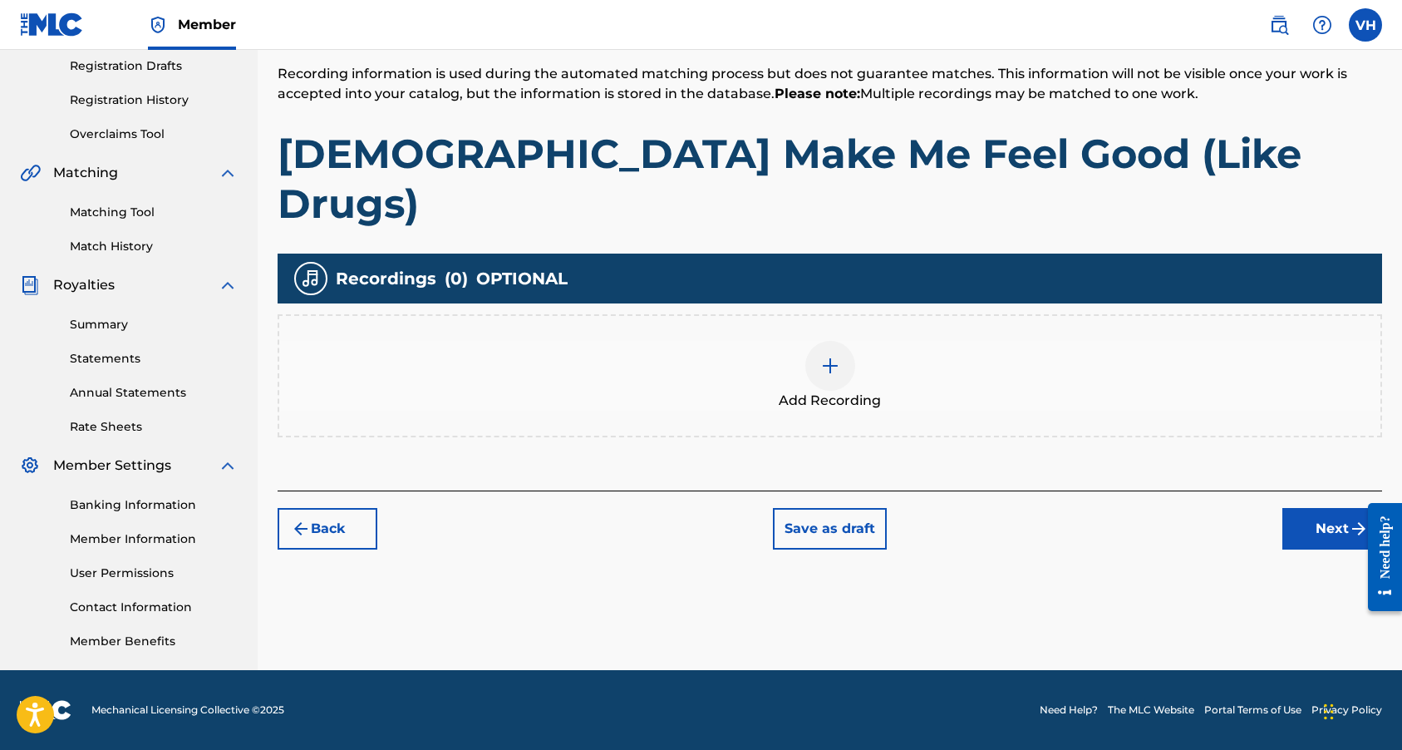
scroll to position [281, 0]
click at [834, 356] on img at bounding box center [830, 366] width 20 height 20
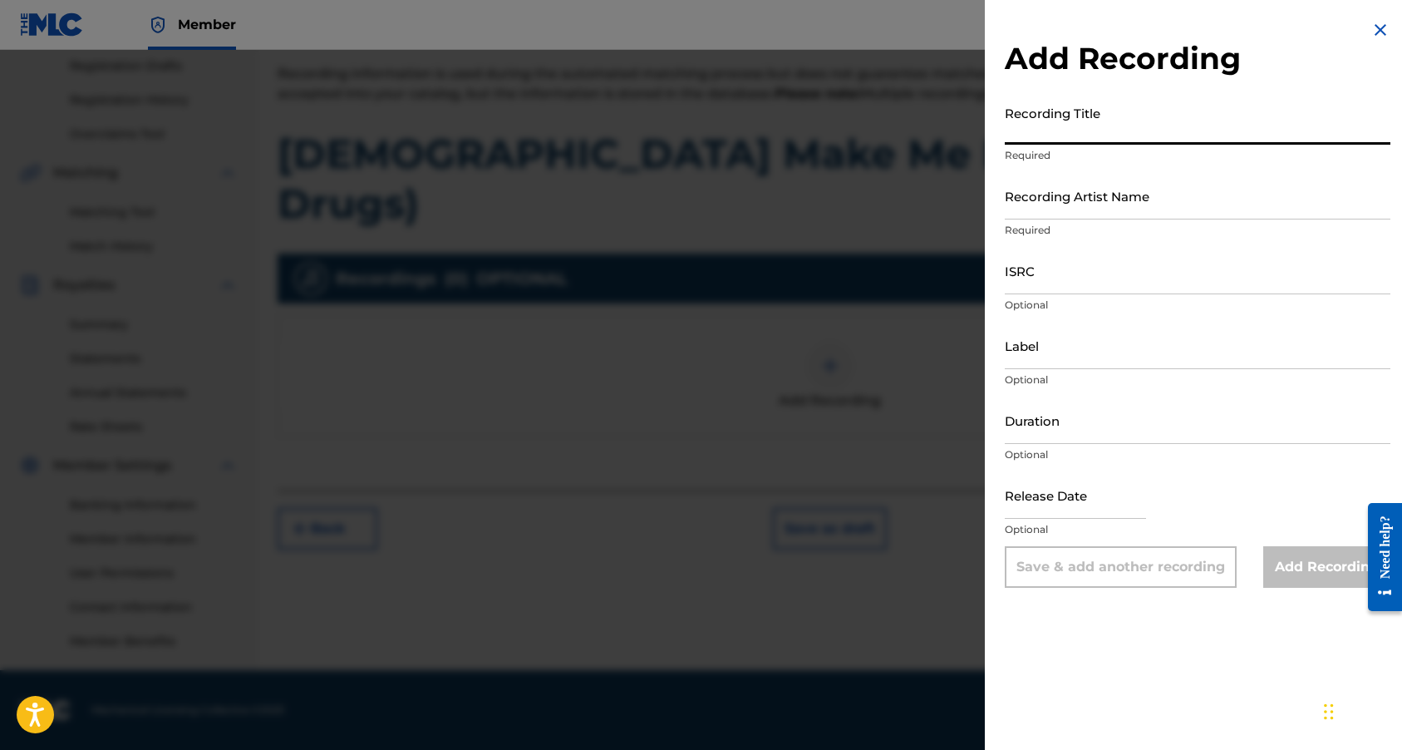
click at [1064, 126] on input "Recording Title" at bounding box center [1198, 120] width 386 height 47
type input "[DEMOGRAPHIC_DATA] Make Me Feel Good (Like Drugs)"
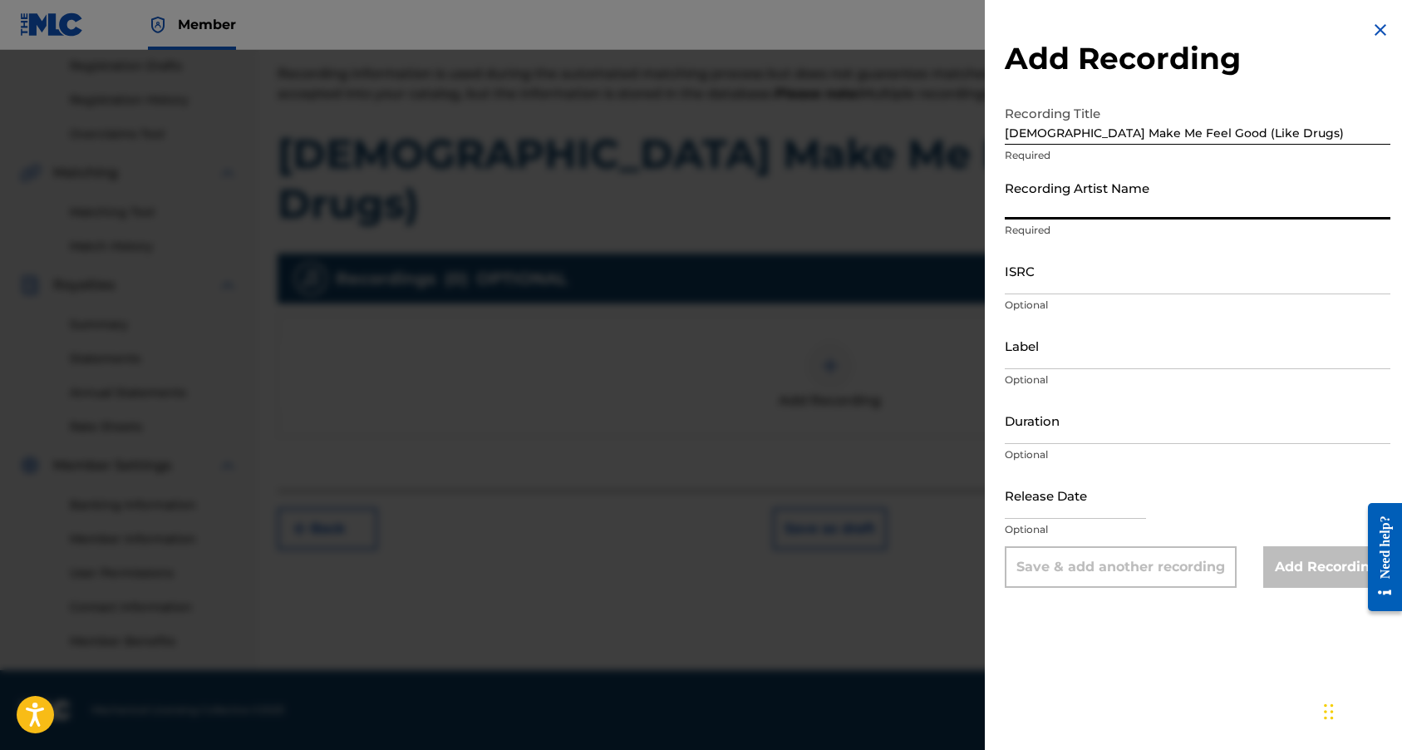
click at [1051, 201] on input "Recording Artist Name" at bounding box center [1198, 195] width 386 height 47
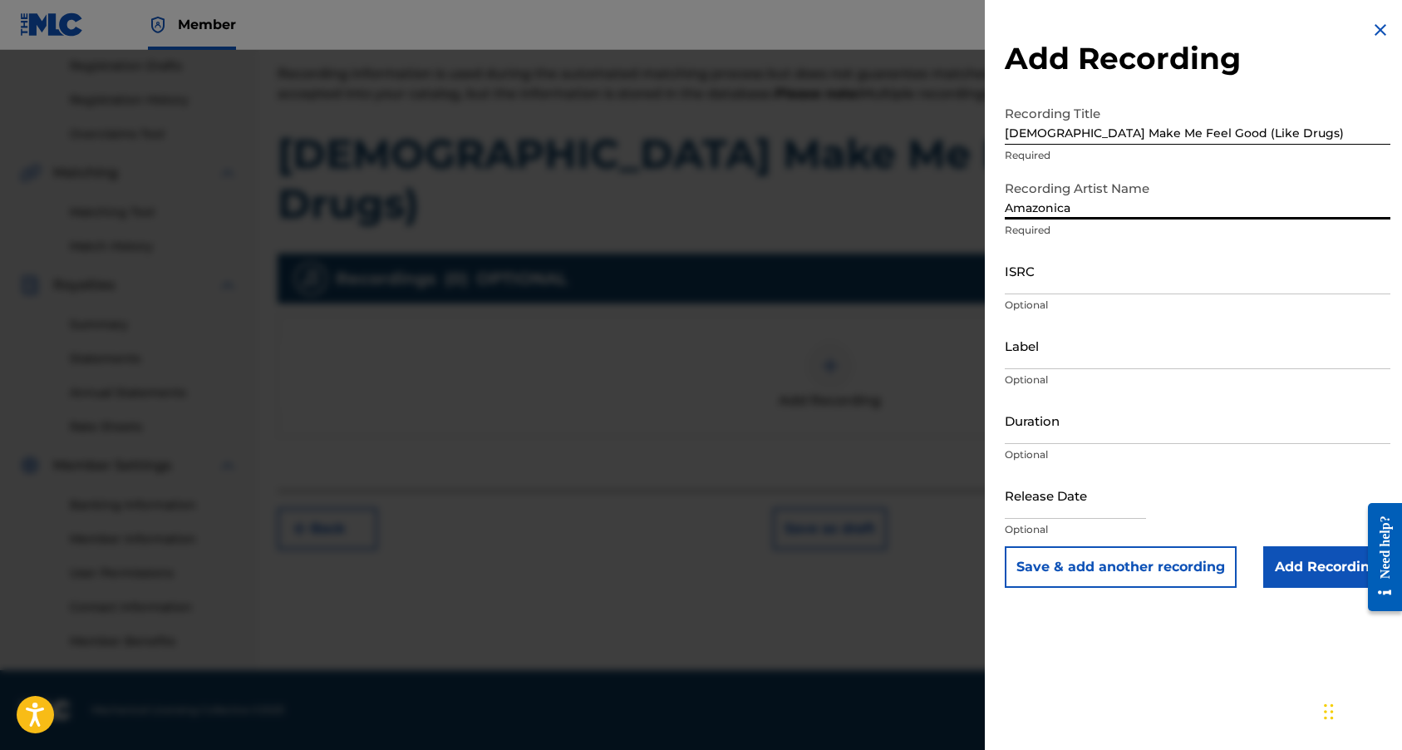
type input "Amazonica"
click at [1059, 275] on input "ISRC" at bounding box center [1198, 270] width 386 height 47
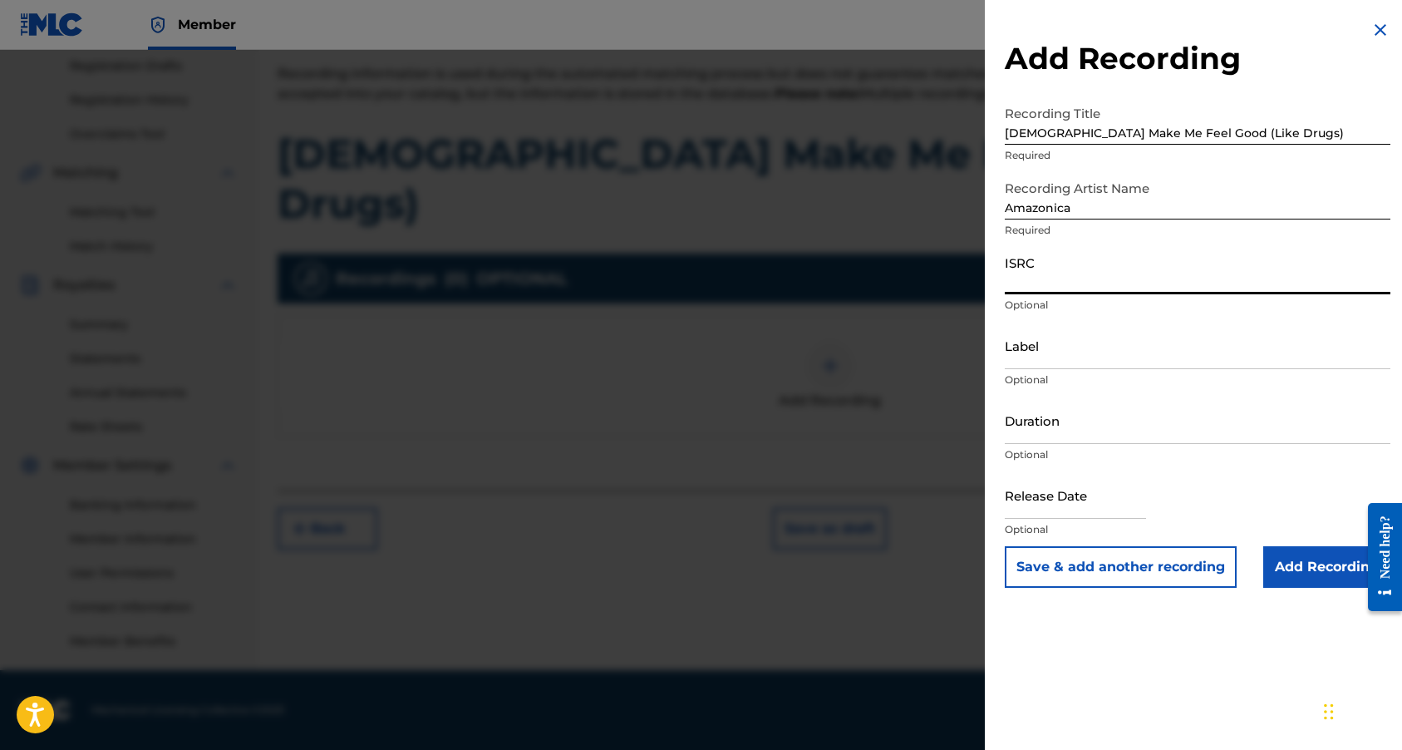
paste input "QZZ782542625"
type input "QZZ782542625"
click at [1073, 354] on input "Label" at bounding box center [1198, 345] width 386 height 47
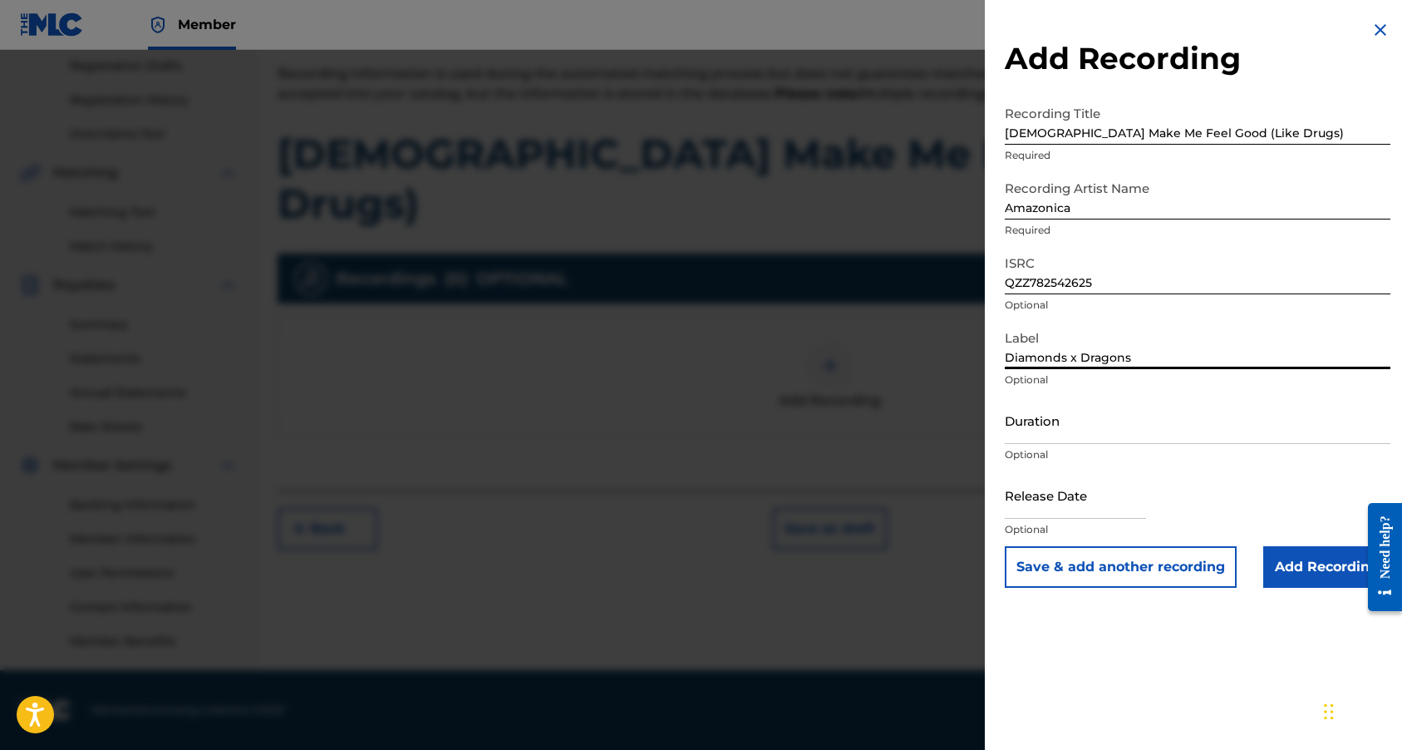
type input "Diamonds x Dragons"
click at [1076, 435] on input "Duration" at bounding box center [1198, 419] width 386 height 47
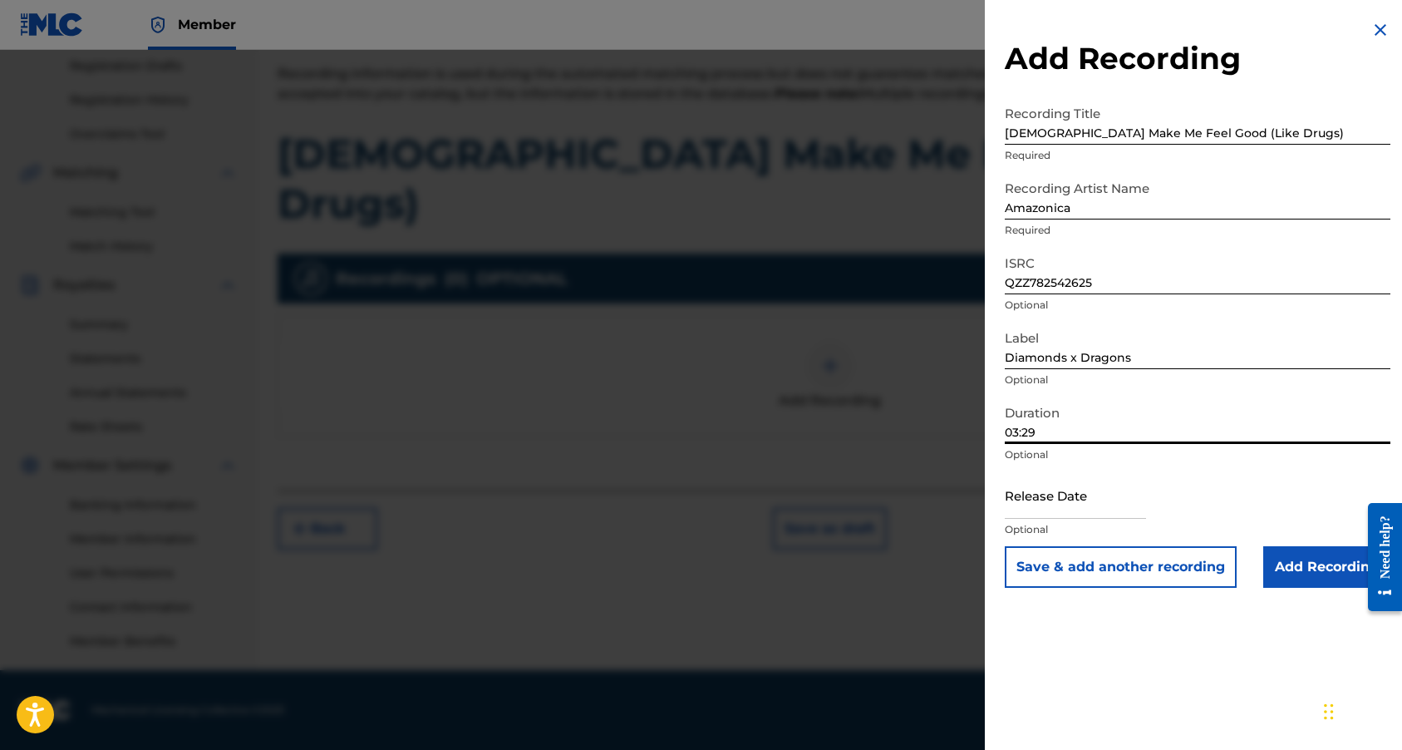
type input "03:29"
click at [1042, 511] on input "text" at bounding box center [1075, 494] width 141 height 47
select select "7"
select select "2025"
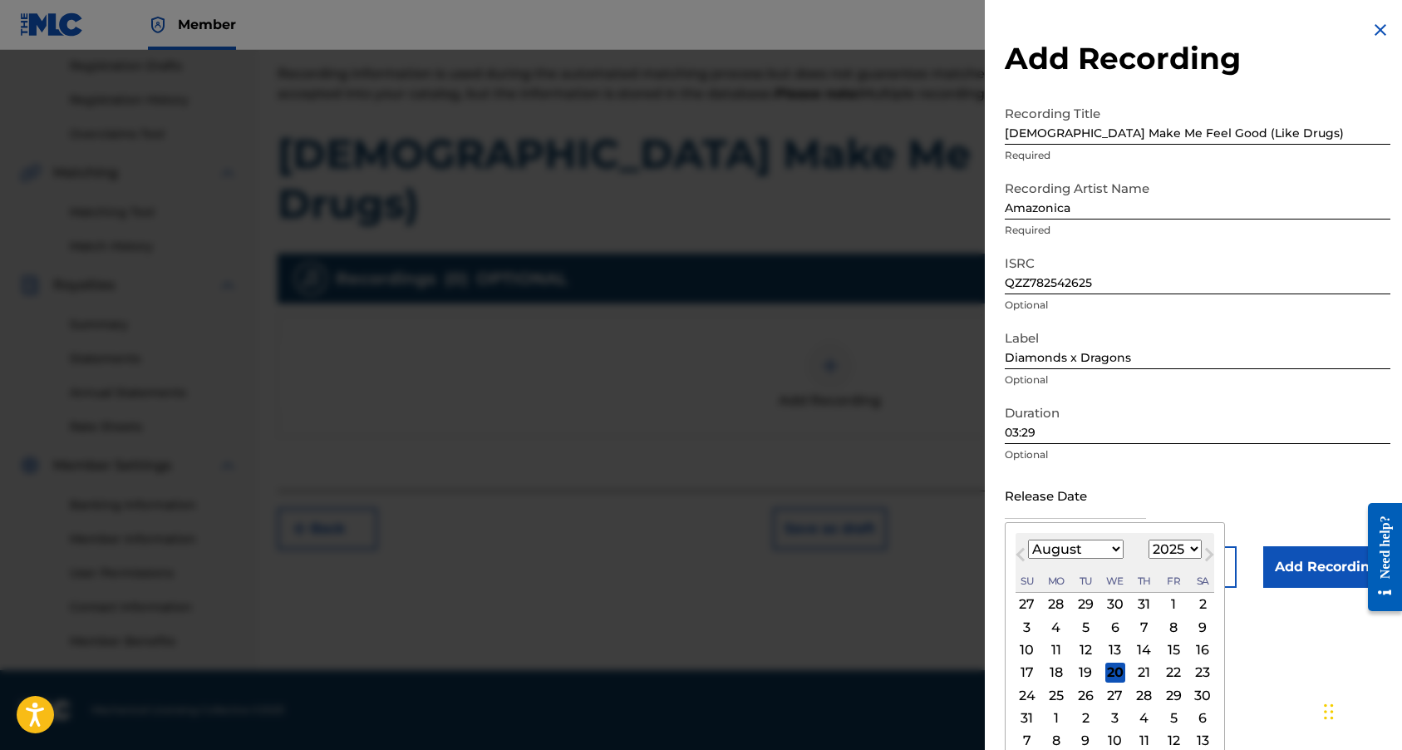
select select "8"
click at [1050, 668] on div "22" at bounding box center [1056, 672] width 20 height 20
type input "[DATE]"
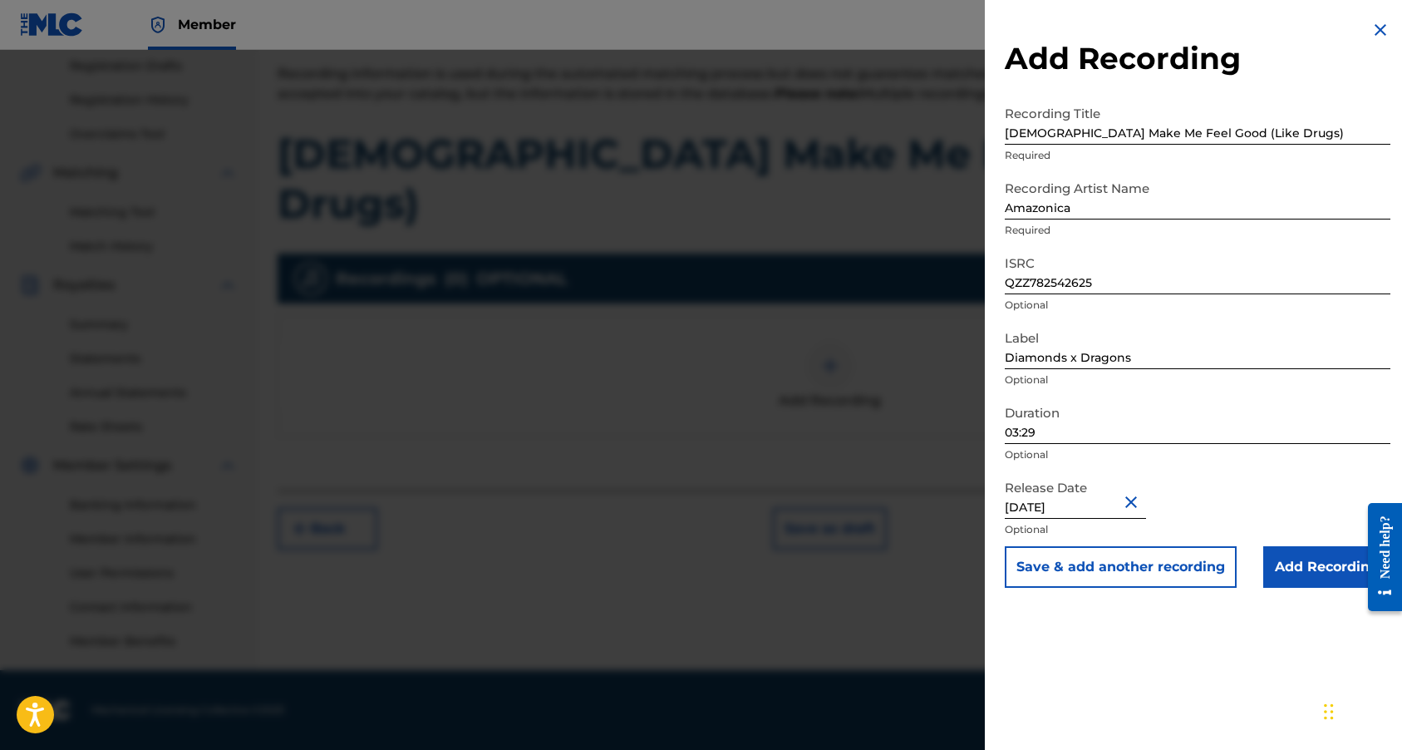
click at [1286, 574] on input "Add Recording" at bounding box center [1326, 567] width 127 height 42
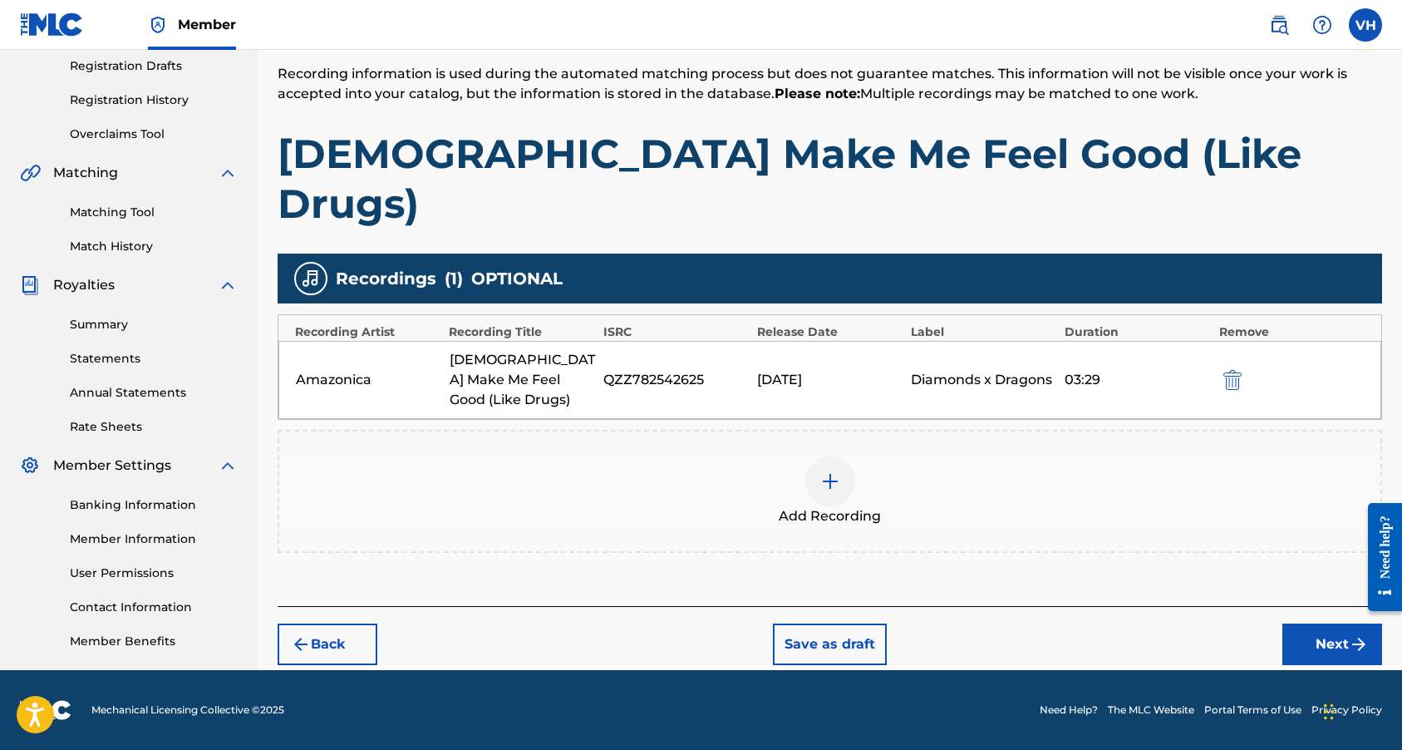
click at [1302, 623] on button "Next" at bounding box center [1332, 644] width 100 height 42
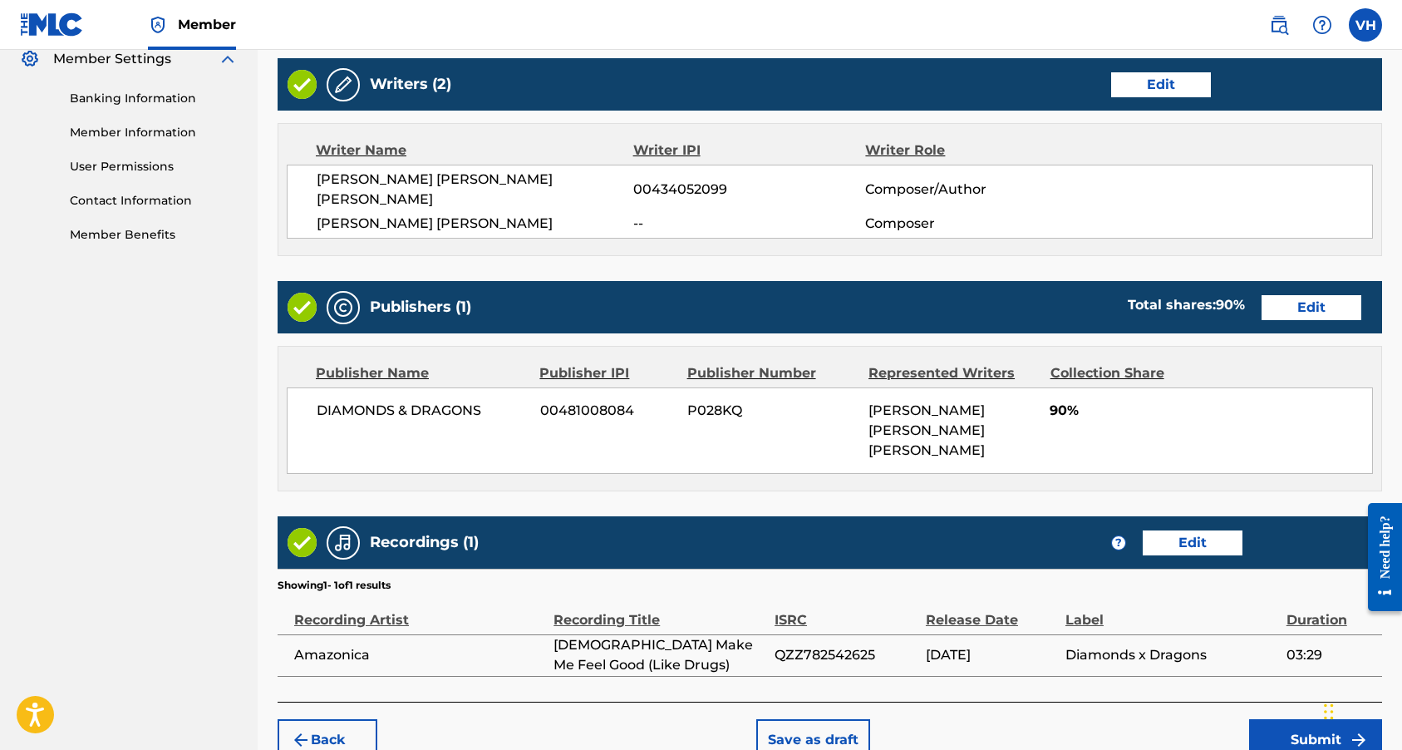
scroll to position [686, 0]
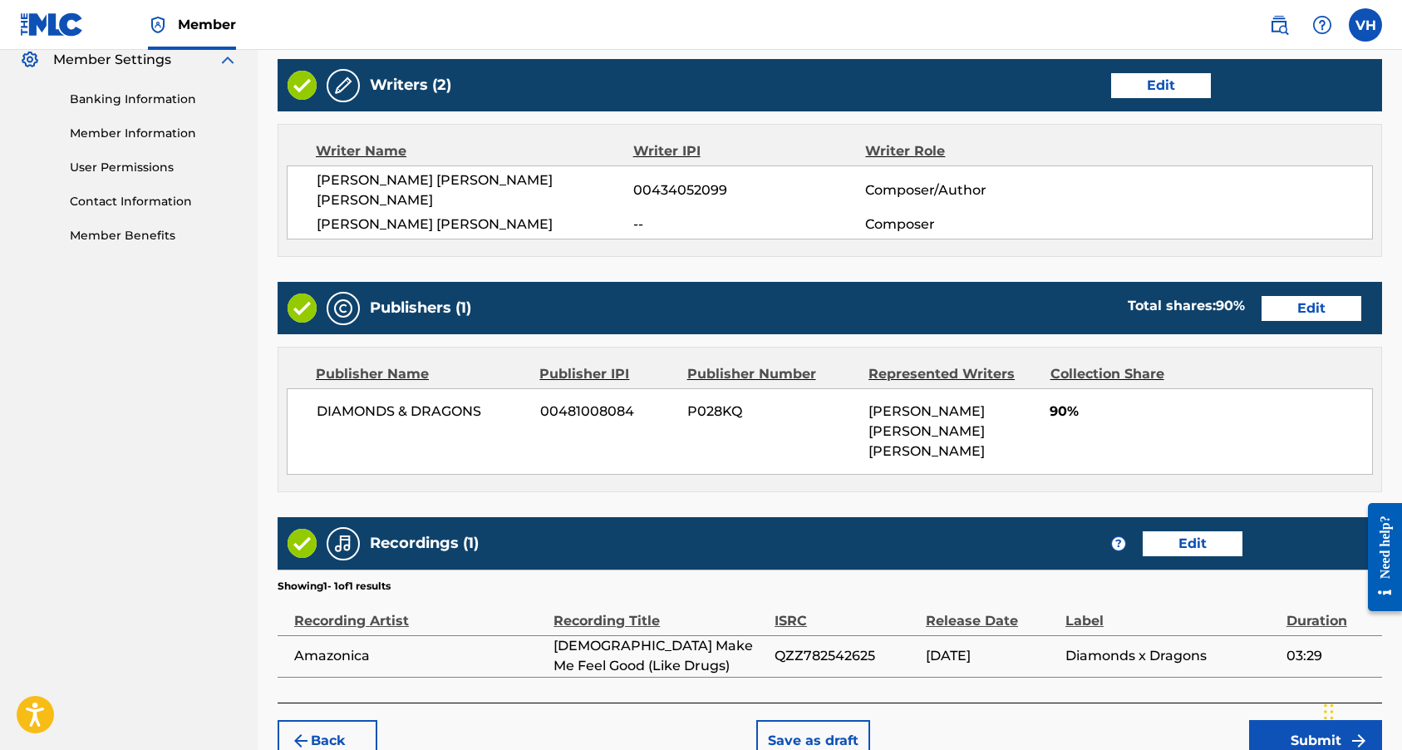
click at [1298, 720] on button "Submit" at bounding box center [1315, 741] width 133 height 42
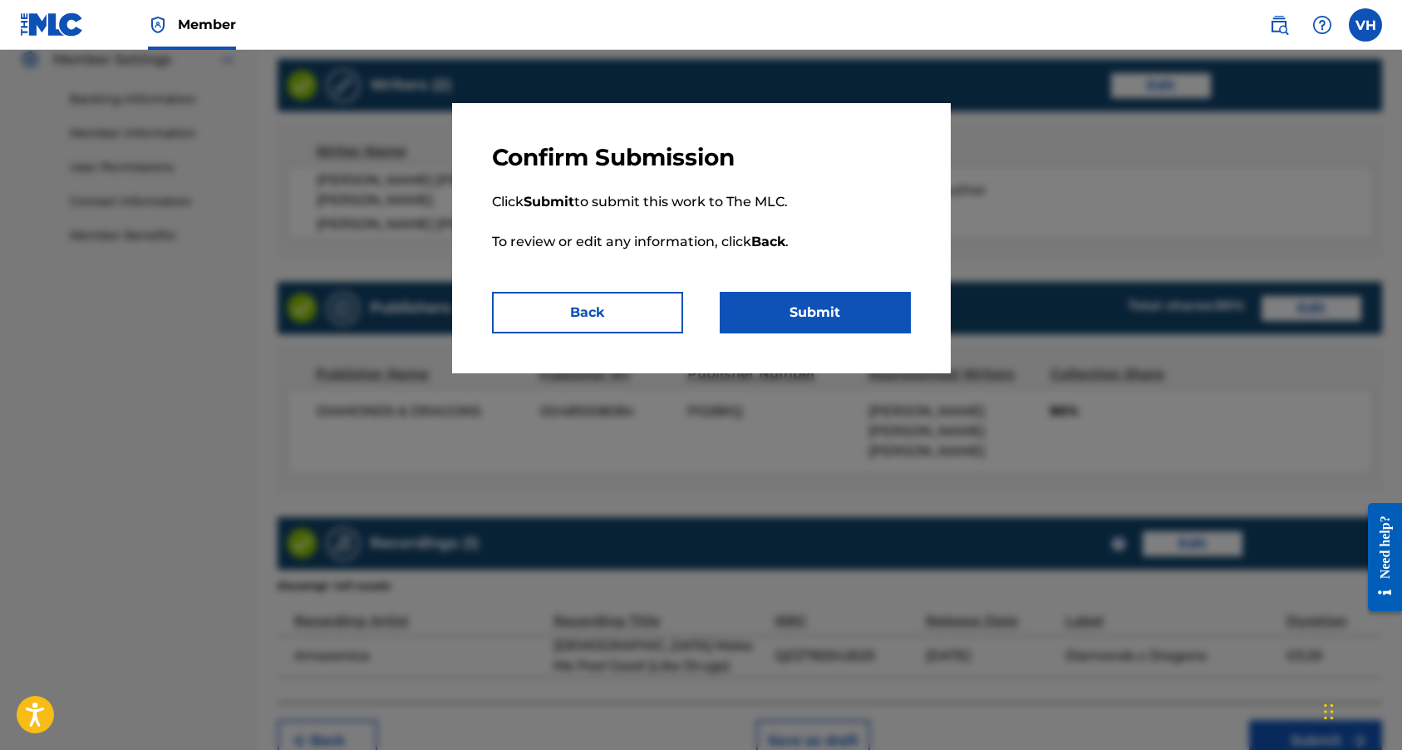
click at [844, 307] on button "Submit" at bounding box center [815, 313] width 191 height 42
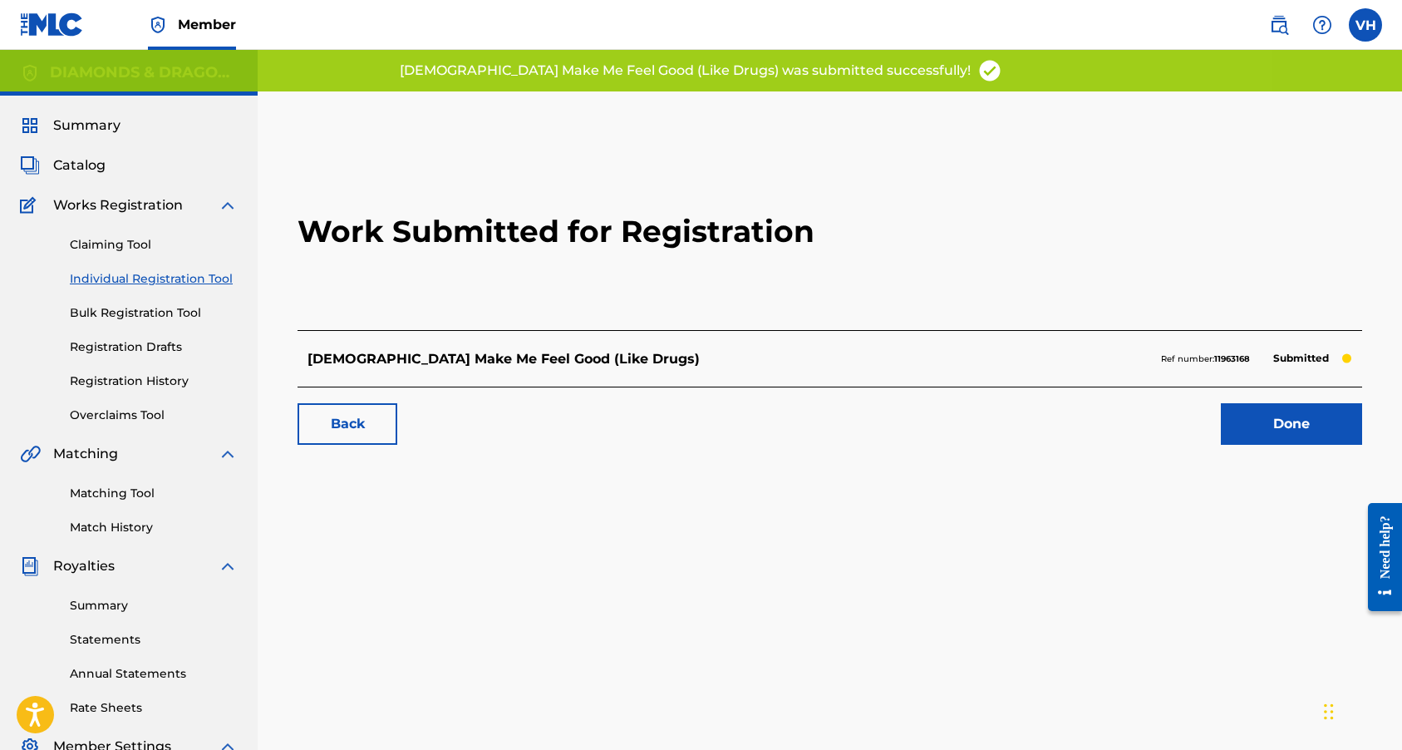
click at [1291, 426] on link "Done" at bounding box center [1291, 424] width 141 height 42
